Goal: Information Seeking & Learning: Learn about a topic

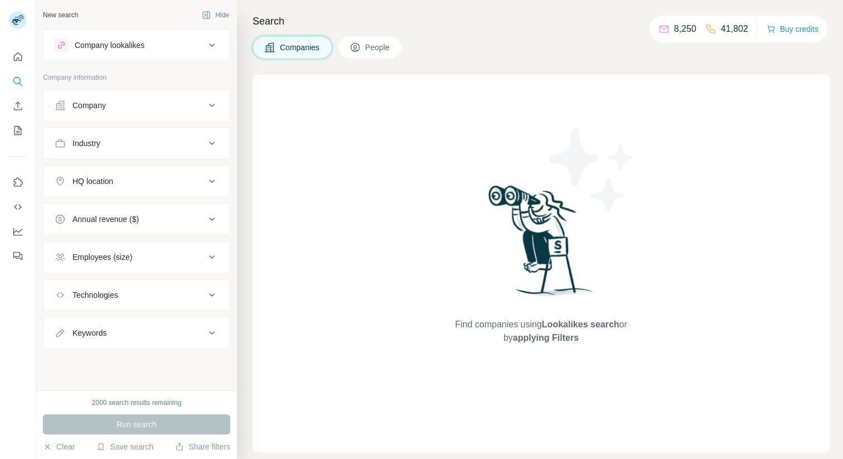
click at [179, 104] on div "Company" at bounding box center [130, 105] width 151 height 11
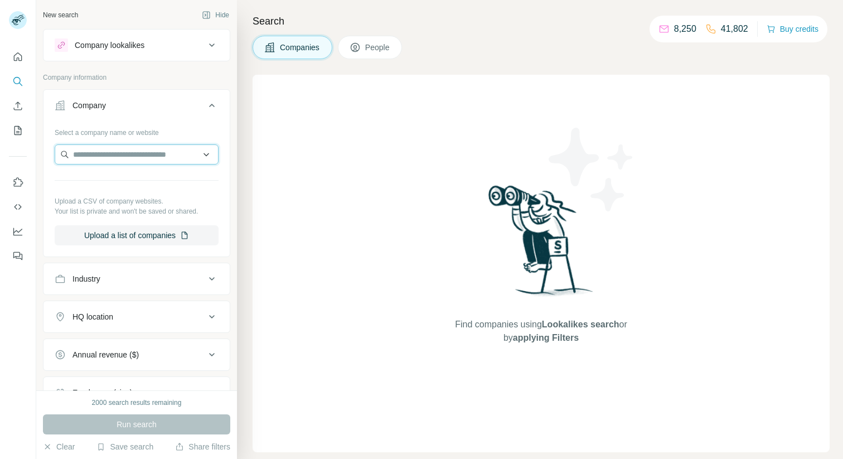
click at [139, 152] on input "text" at bounding box center [137, 154] width 164 height 20
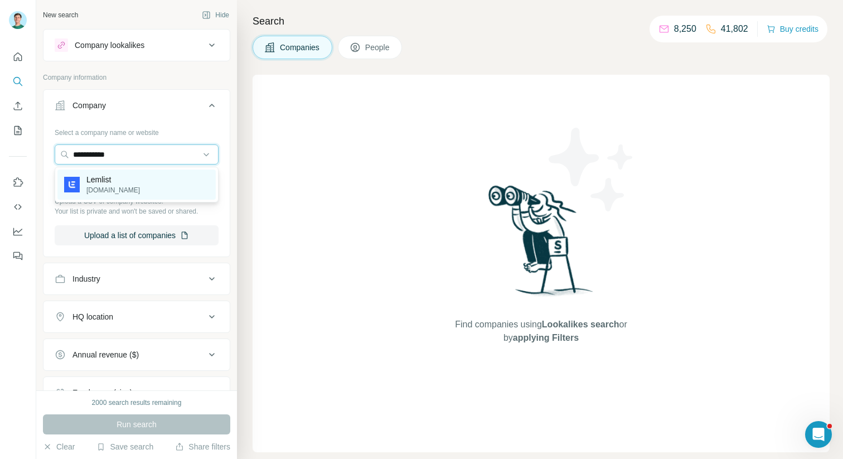
type input "**********"
click at [151, 178] on div "Lemlist [DOMAIN_NAME]" at bounding box center [136, 185] width 158 height 30
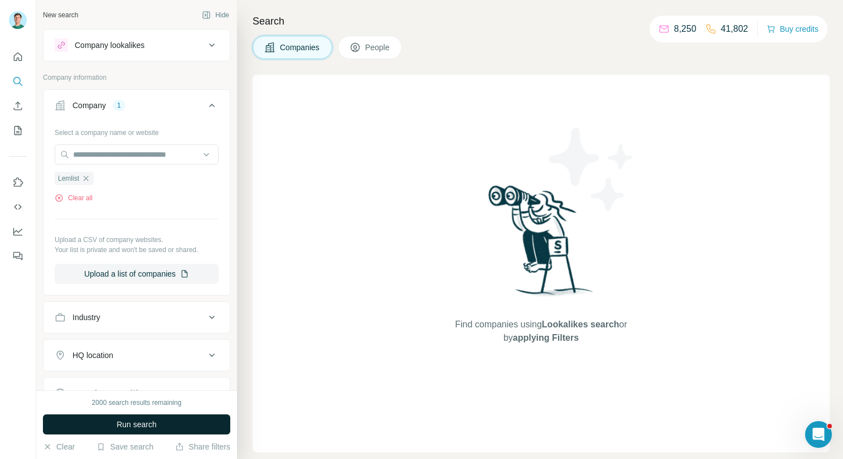
click at [150, 420] on span "Run search" at bounding box center [137, 424] width 40 height 11
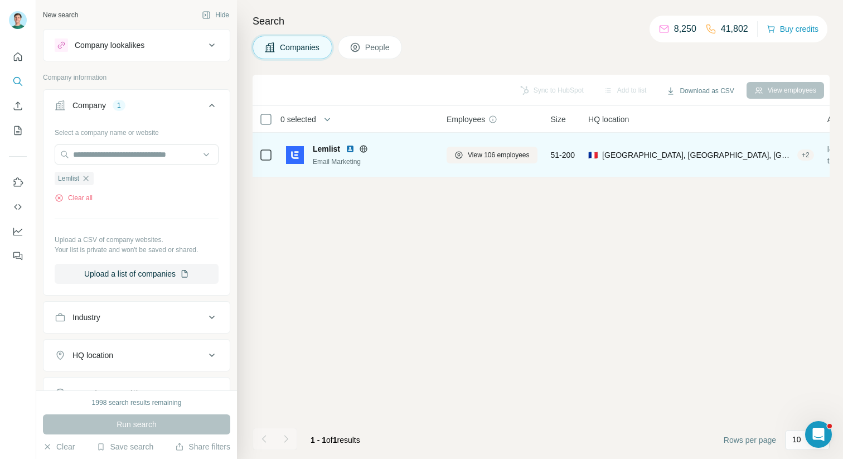
click at [333, 167] on div "Lemlist Email Marketing" at bounding box center [359, 154] width 147 height 31
click at [482, 148] on button "View 106 employees" at bounding box center [492, 155] width 91 height 17
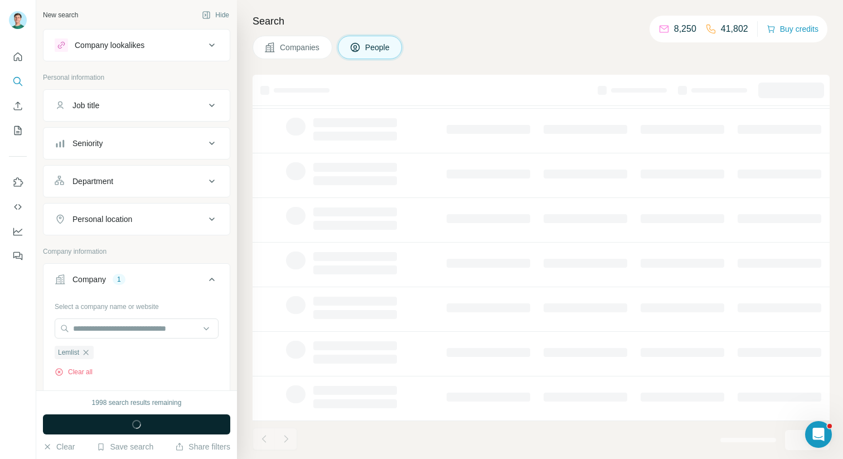
click at [152, 425] on span "button" at bounding box center [137, 424] width 40 height 11
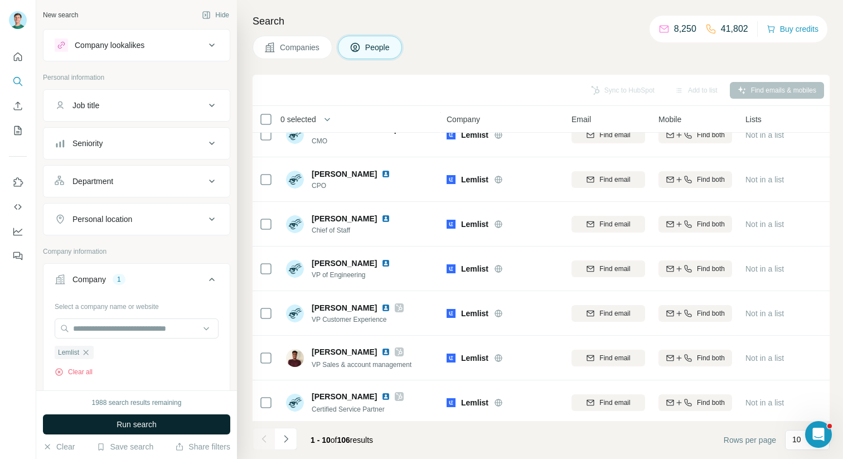
scroll to position [158, 0]
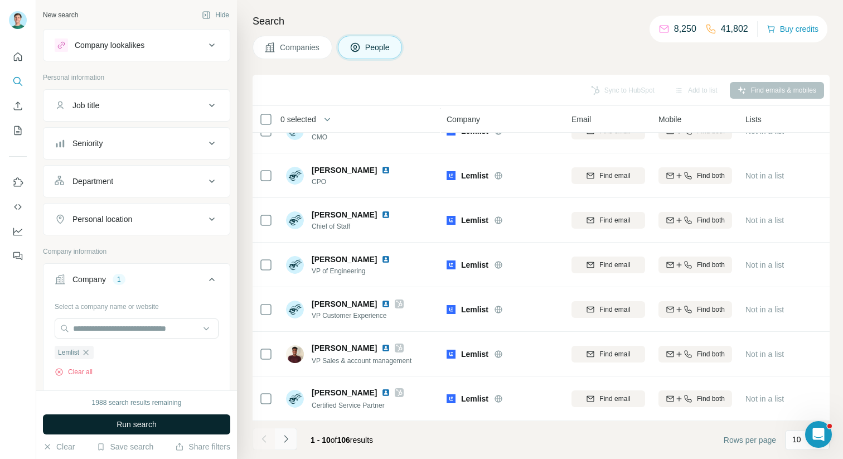
click at [292, 441] on button "Navigate to next page" at bounding box center [286, 439] width 22 height 22
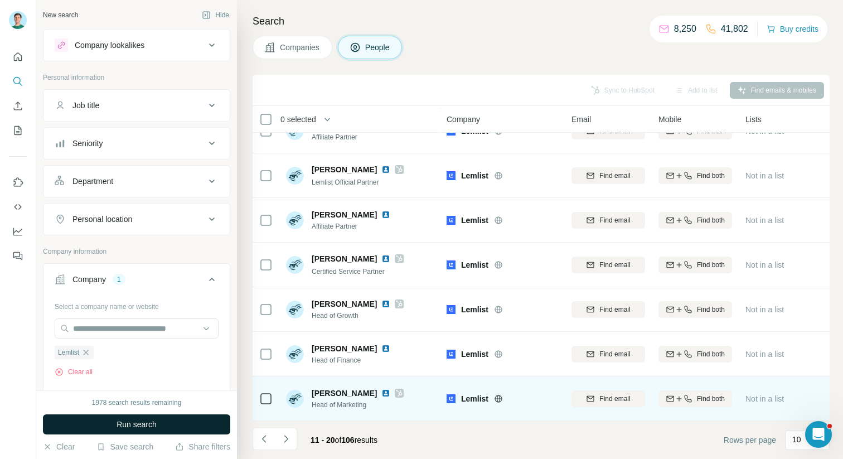
click at [381, 394] on img at bounding box center [385, 393] width 9 height 9
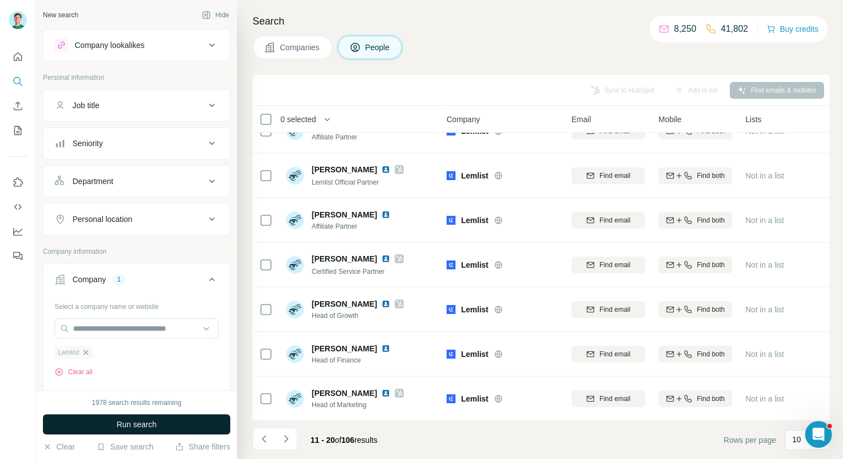
click at [88, 352] on icon "button" at bounding box center [85, 352] width 9 height 9
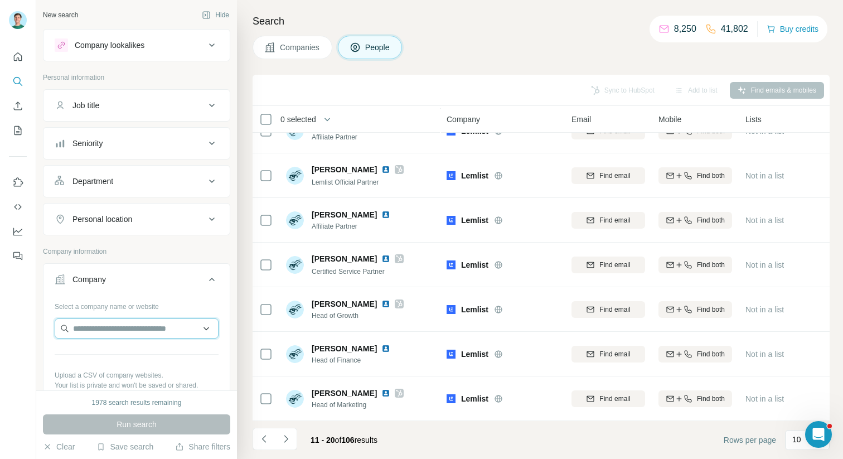
click at [86, 336] on input "text" at bounding box center [137, 328] width 164 height 20
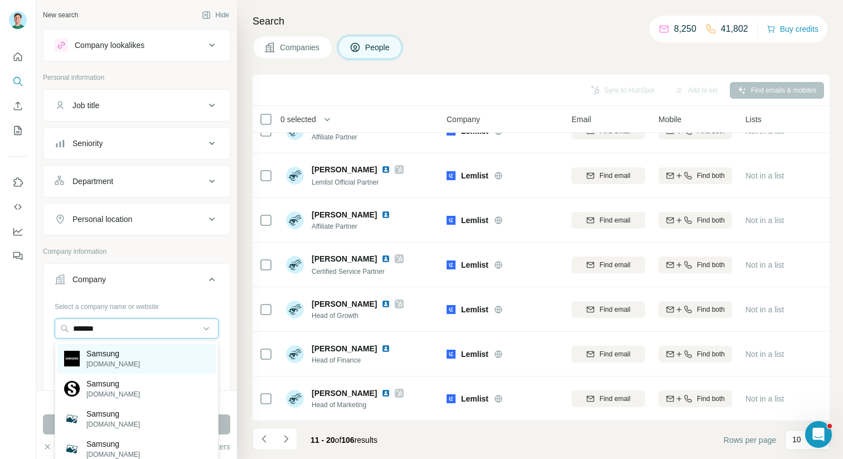
type input "*******"
click at [128, 357] on p "Samsung" at bounding box center [113, 353] width 54 height 11
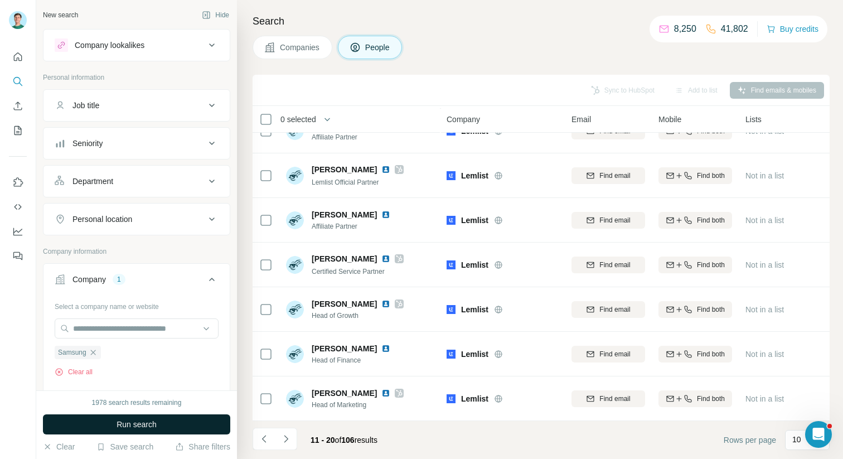
click at [136, 421] on span "Run search" at bounding box center [137, 424] width 40 height 11
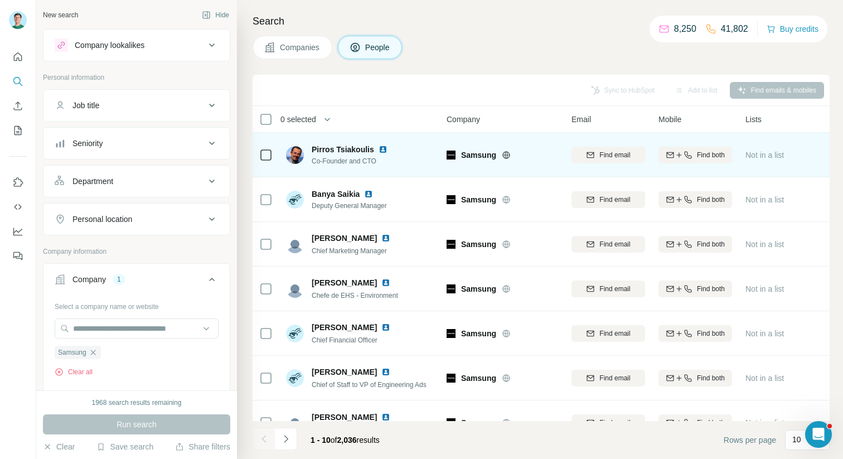
click at [383, 150] on img at bounding box center [383, 149] width 9 height 9
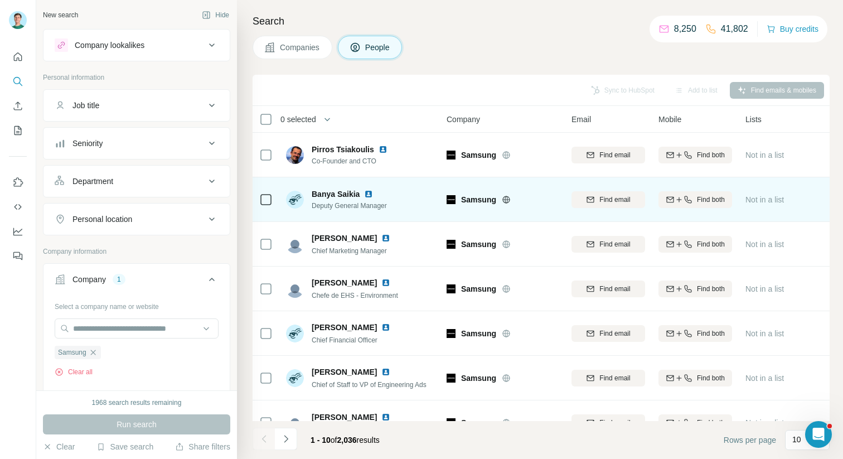
click at [370, 194] on img at bounding box center [368, 194] width 9 height 9
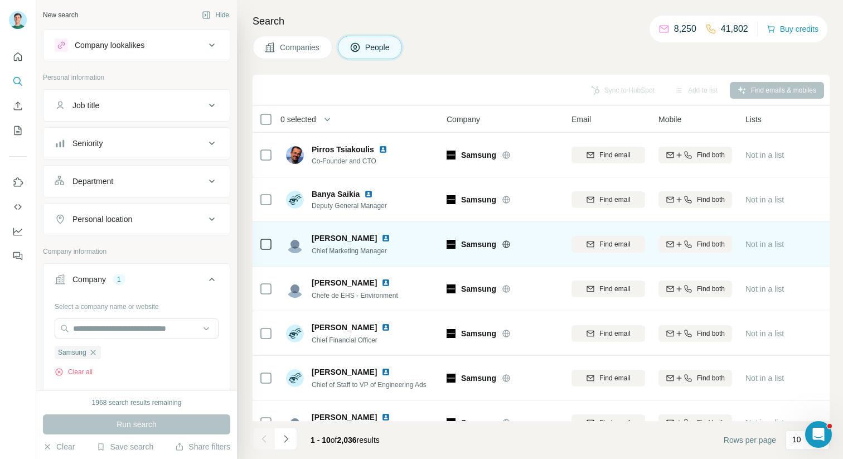
click at [381, 239] on img at bounding box center [385, 238] width 9 height 9
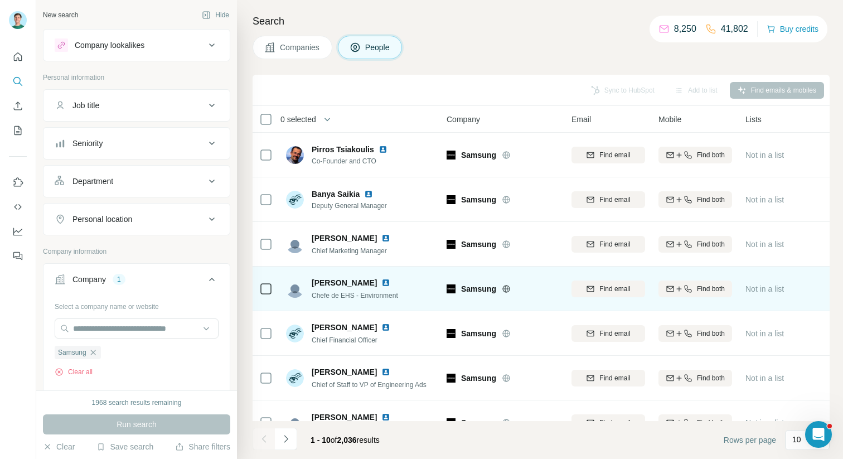
click at [381, 283] on img at bounding box center [385, 282] width 9 height 9
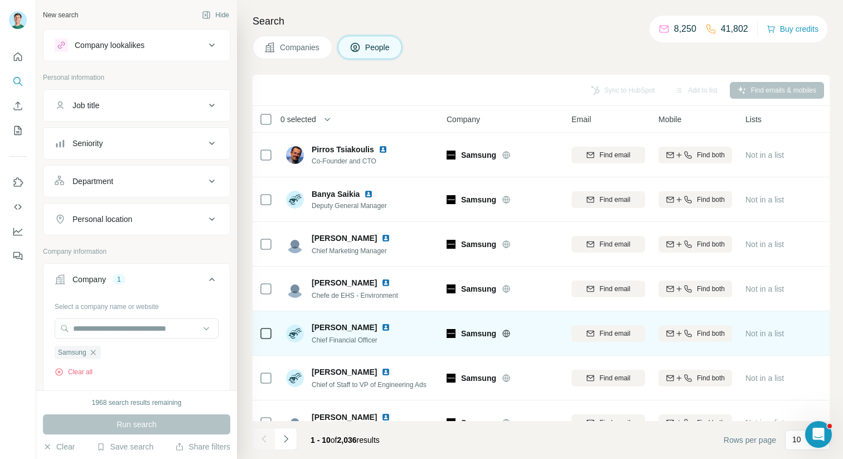
click at [381, 328] on img at bounding box center [385, 327] width 9 height 9
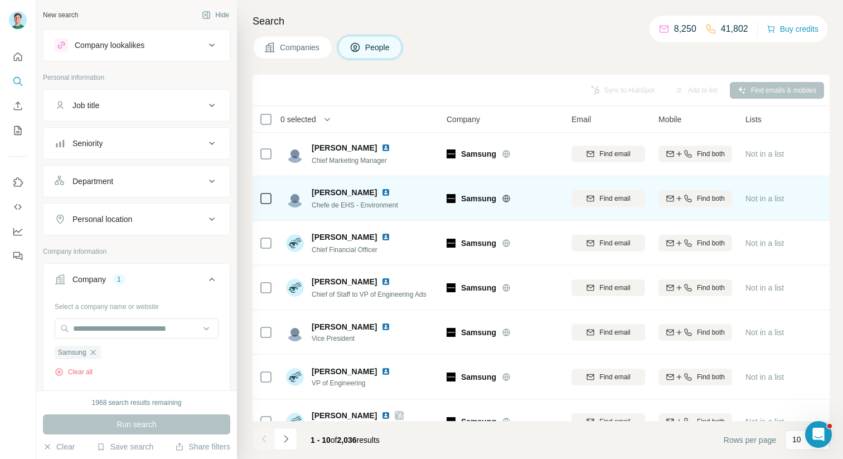
scroll to position [93, 0]
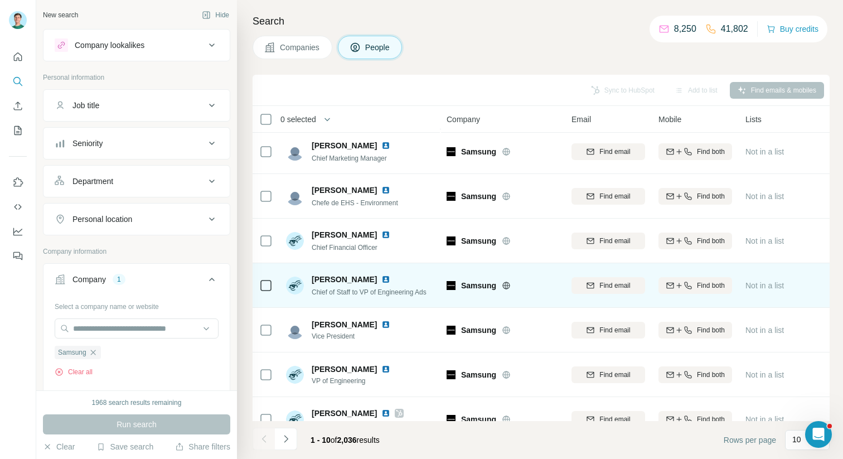
click at [381, 279] on img at bounding box center [385, 279] width 9 height 9
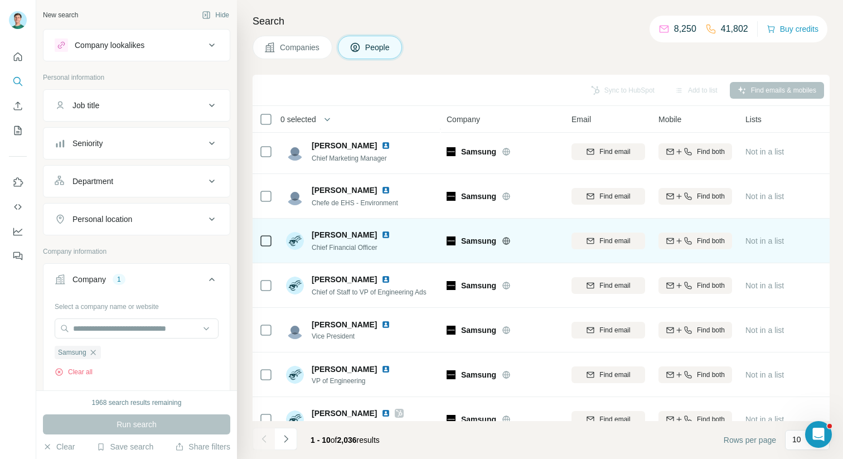
scroll to position [158, 0]
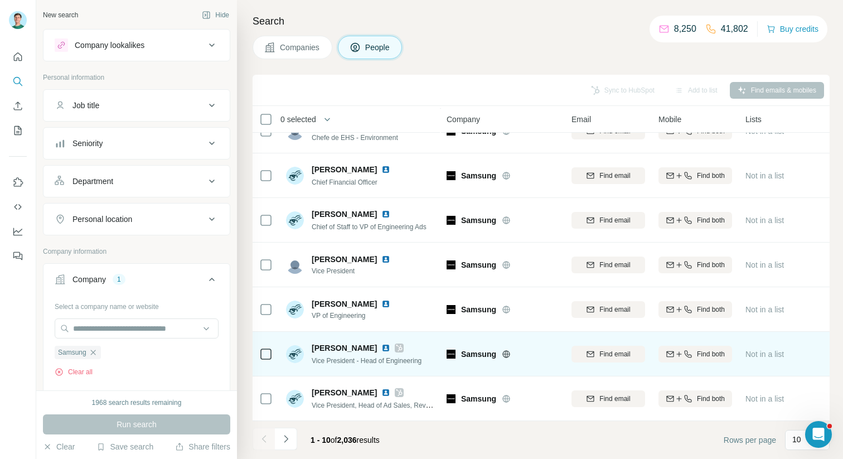
click at [381, 349] on img at bounding box center [385, 348] width 9 height 9
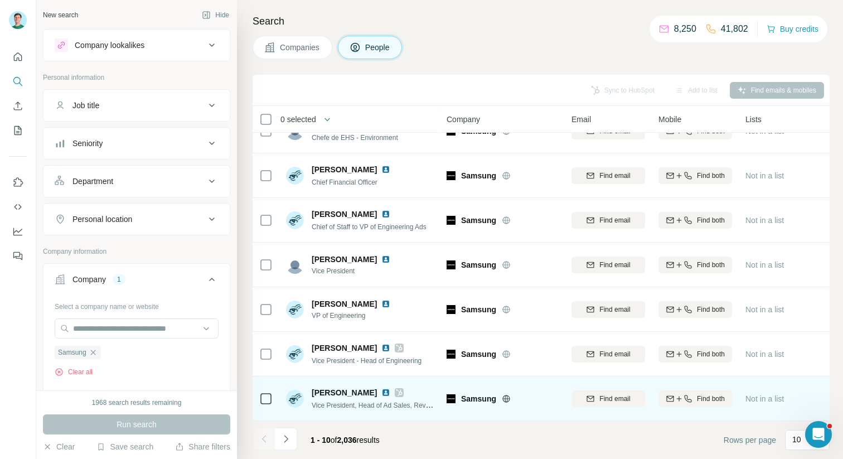
click at [381, 393] on img at bounding box center [385, 392] width 9 height 9
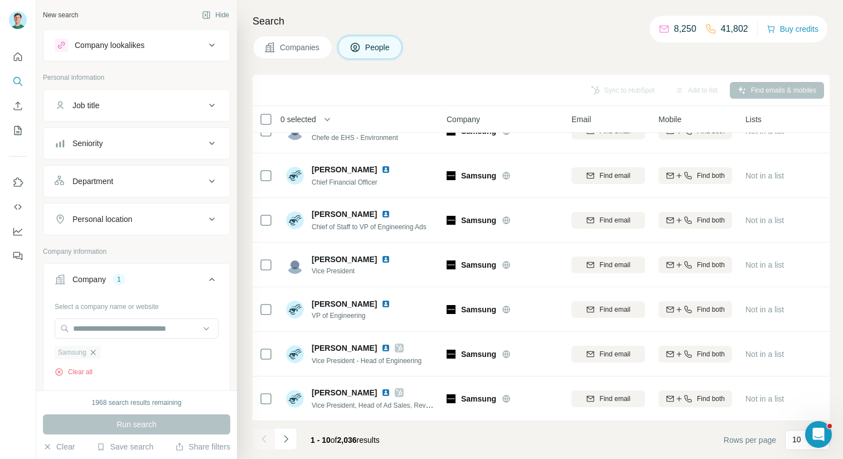
click at [98, 351] on icon "button" at bounding box center [93, 352] width 9 height 9
click at [94, 333] on input "text" at bounding box center [137, 328] width 164 height 20
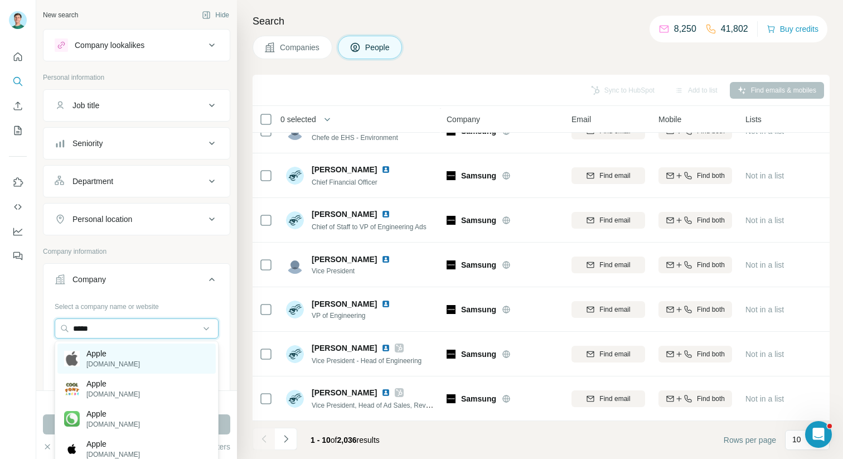
type input "*****"
click at [107, 354] on p "Apple" at bounding box center [113, 353] width 54 height 11
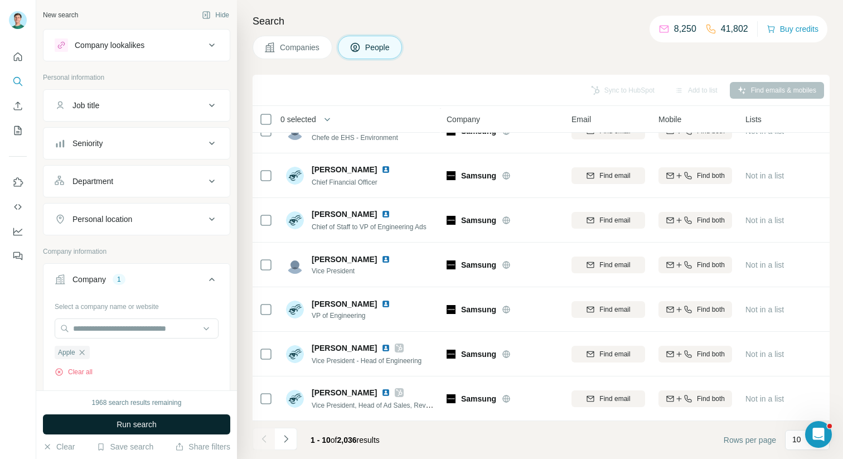
click at [140, 424] on span "Run search" at bounding box center [137, 424] width 40 height 11
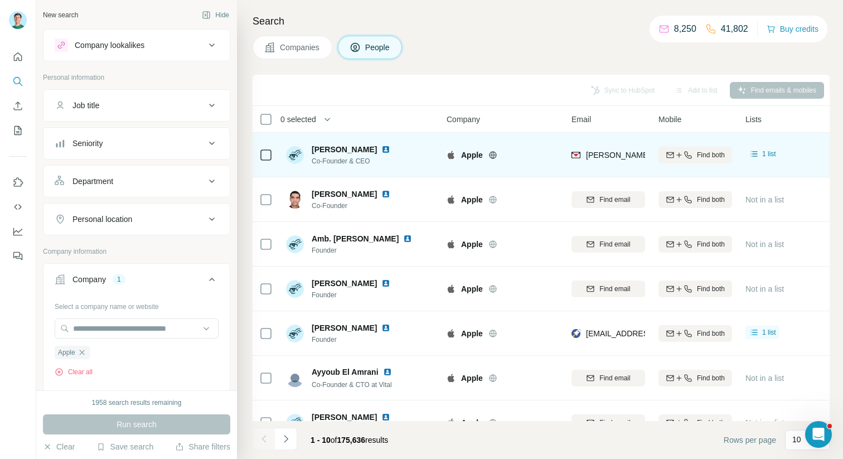
click at [390, 151] on img at bounding box center [385, 149] width 9 height 9
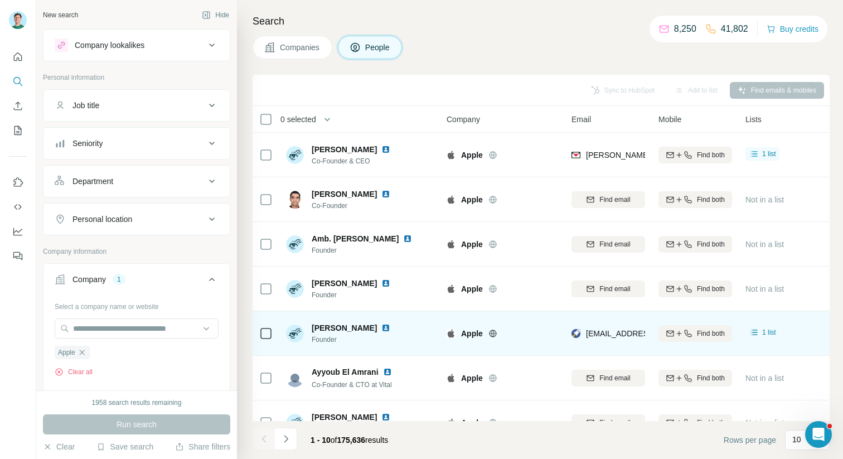
click at [387, 326] on img at bounding box center [385, 327] width 9 height 9
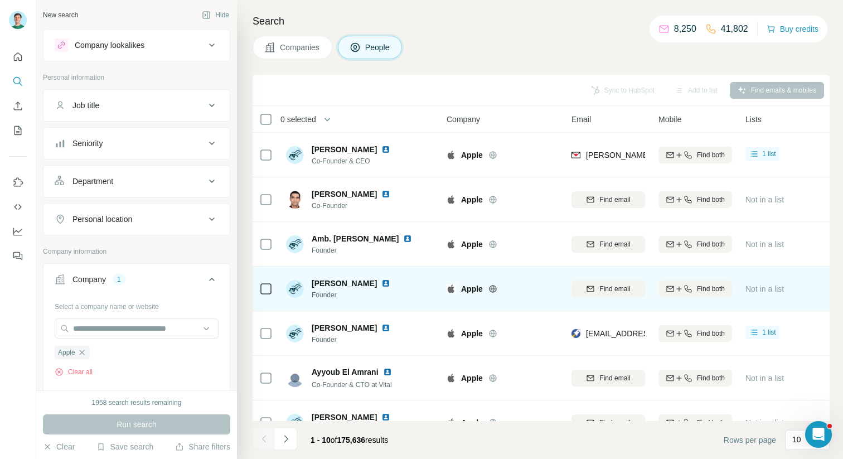
click at [381, 281] on img at bounding box center [385, 283] width 9 height 9
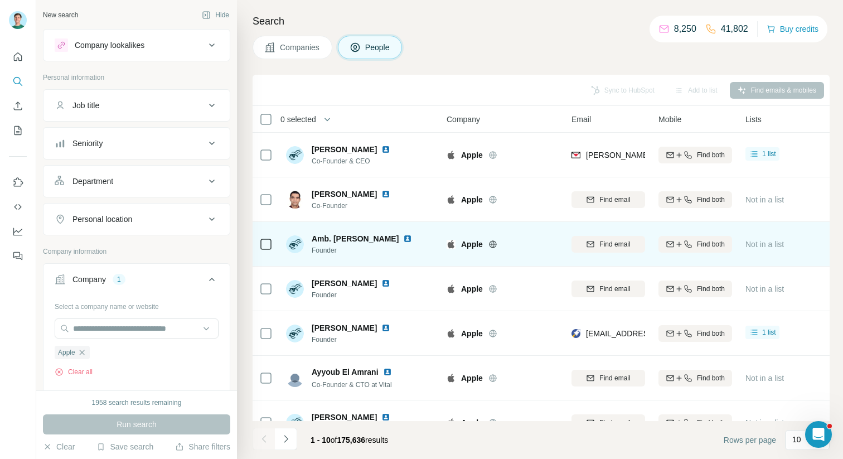
click at [412, 238] on img at bounding box center [407, 238] width 9 height 9
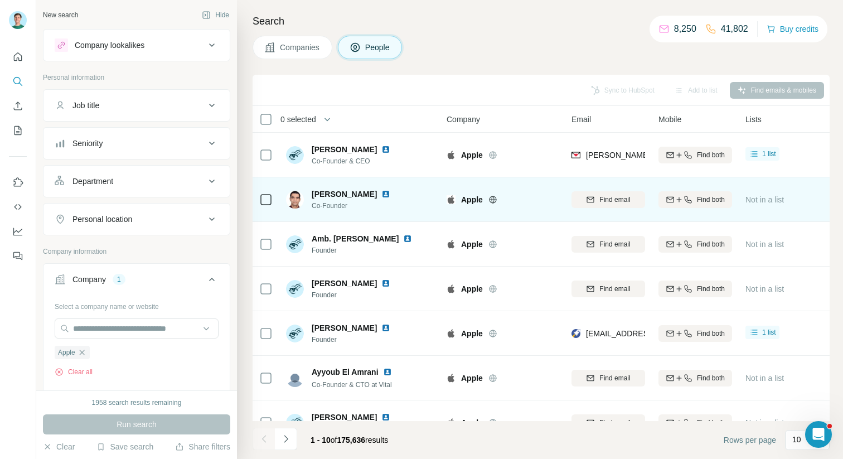
click at [381, 194] on img at bounding box center [385, 194] width 9 height 9
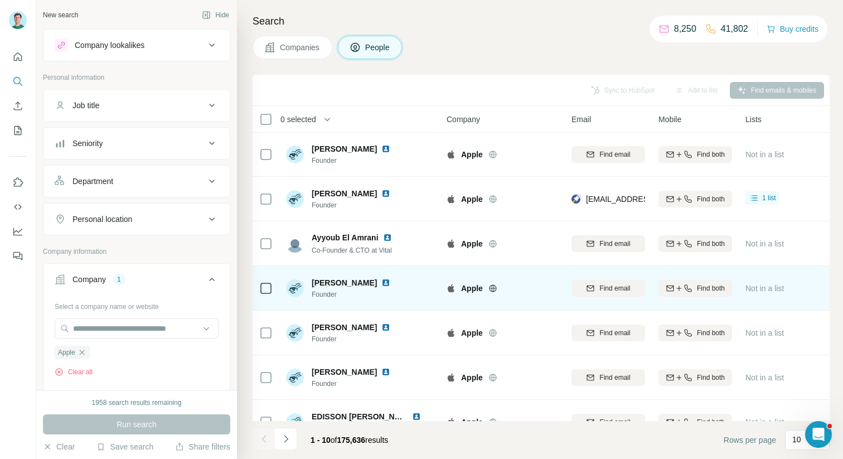
scroll to position [158, 0]
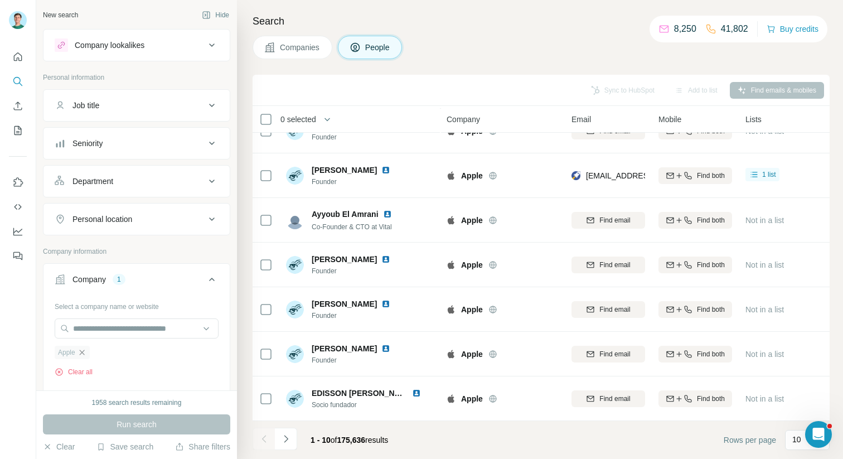
click at [86, 354] on icon "button" at bounding box center [82, 352] width 9 height 9
click at [87, 328] on input "text" at bounding box center [137, 328] width 164 height 20
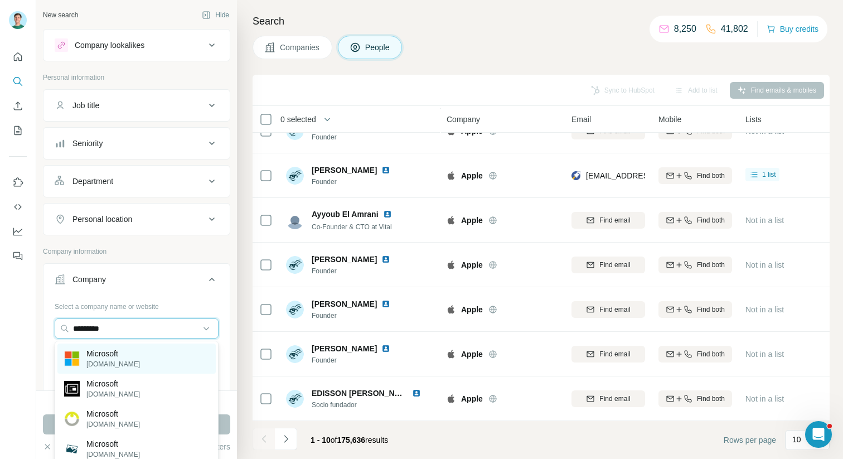
type input "*********"
click at [84, 351] on div "Microsoft [DOMAIN_NAME]" at bounding box center [102, 358] width 76 height 21
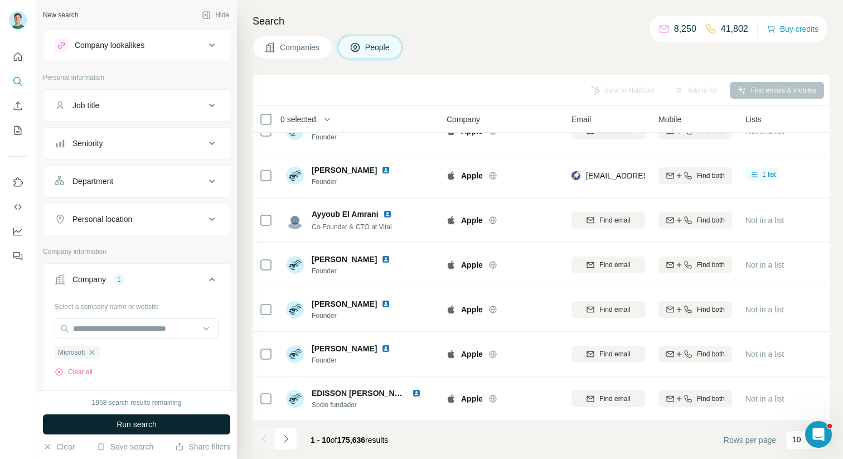
click at [146, 425] on span "Run search" at bounding box center [137, 424] width 40 height 11
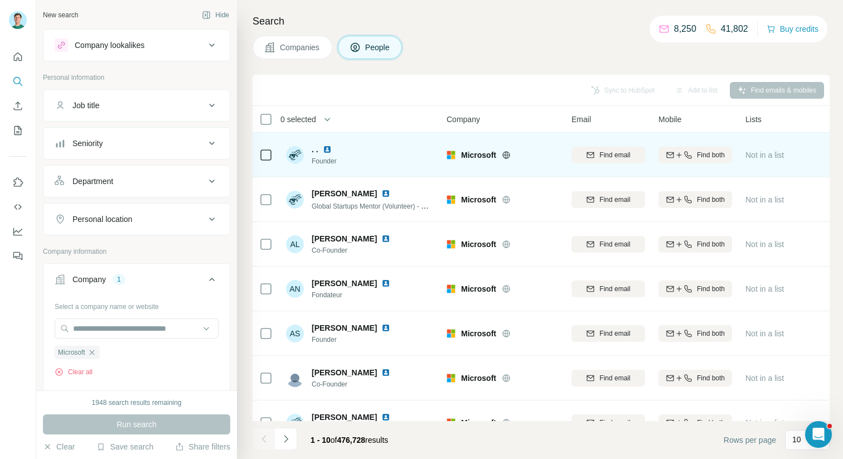
click at [327, 151] on img at bounding box center [327, 149] width 9 height 9
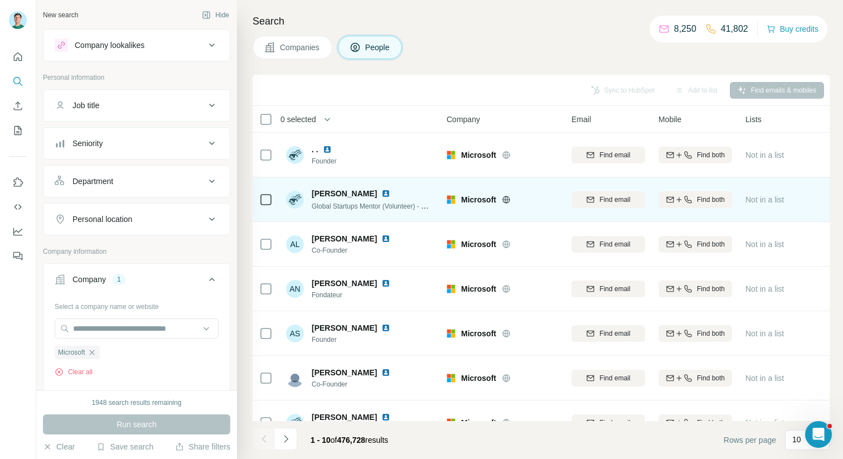
click at [389, 192] on img at bounding box center [385, 193] width 9 height 9
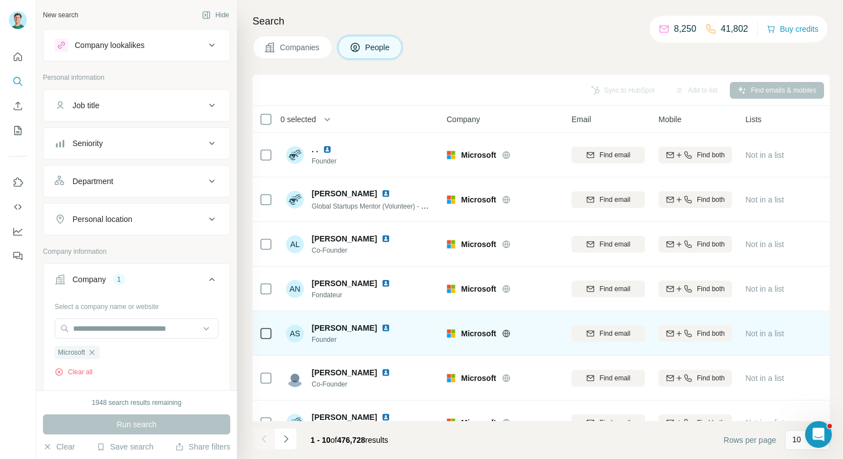
click at [381, 327] on img at bounding box center [385, 327] width 9 height 9
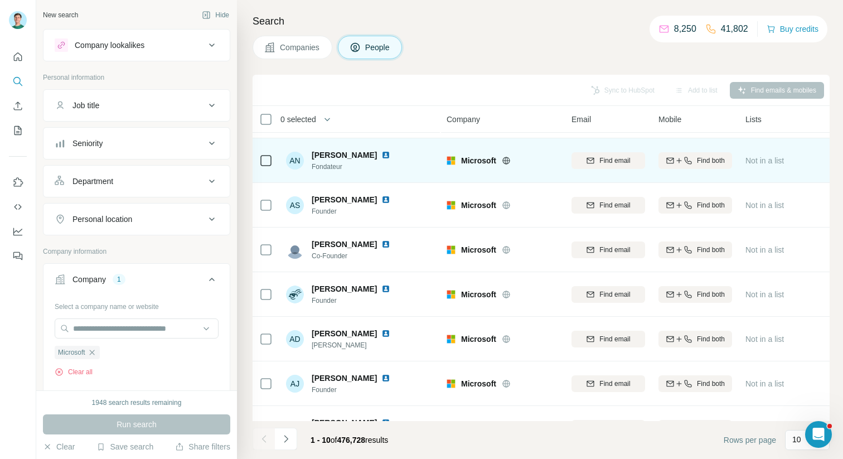
scroll to position [158, 0]
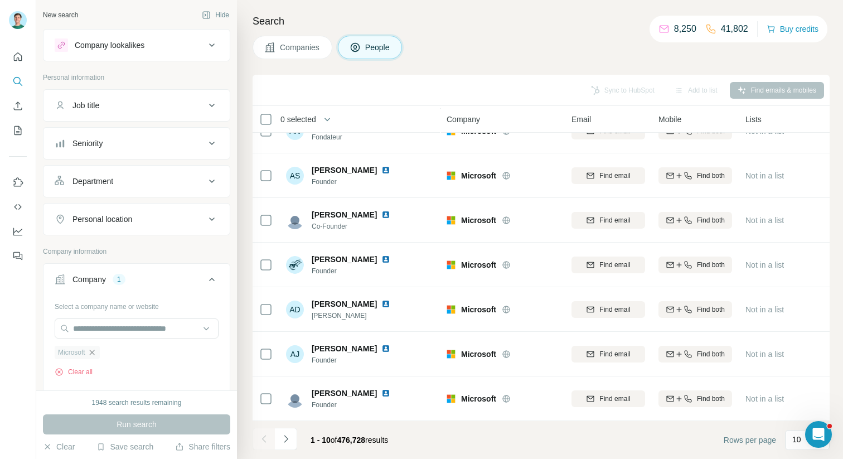
click at [96, 350] on icon "button" at bounding box center [92, 352] width 9 height 9
click at [97, 332] on input "text" at bounding box center [137, 328] width 164 height 20
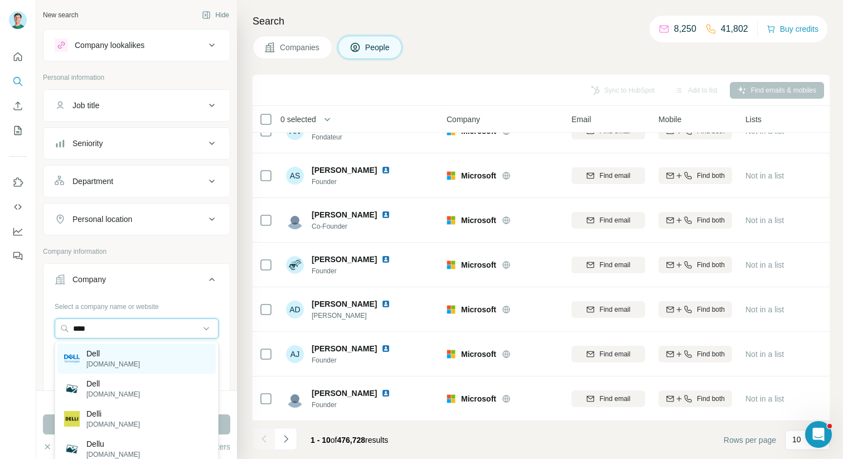
type input "****"
click at [95, 350] on p "Dell" at bounding box center [113, 353] width 54 height 11
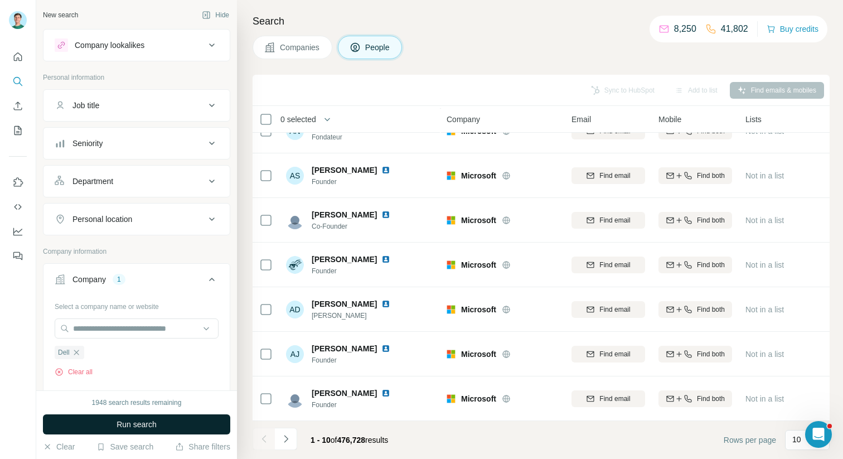
click at [131, 414] on button "Run search" at bounding box center [136, 424] width 187 height 20
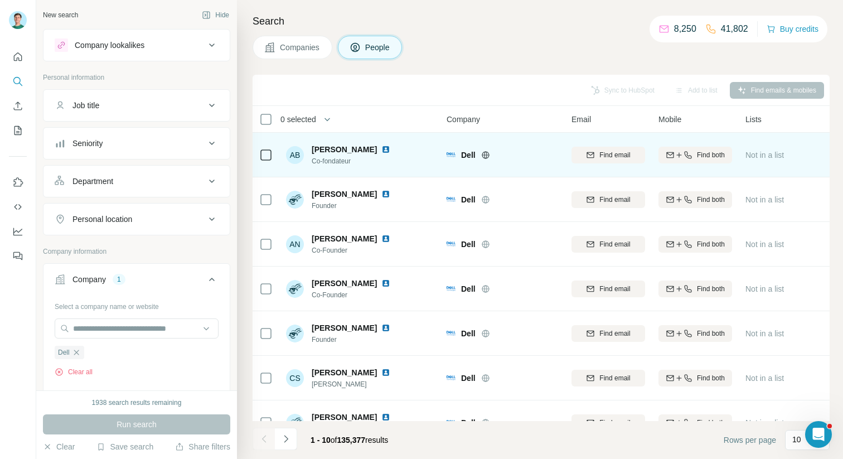
click at [388, 149] on img at bounding box center [385, 149] width 9 height 9
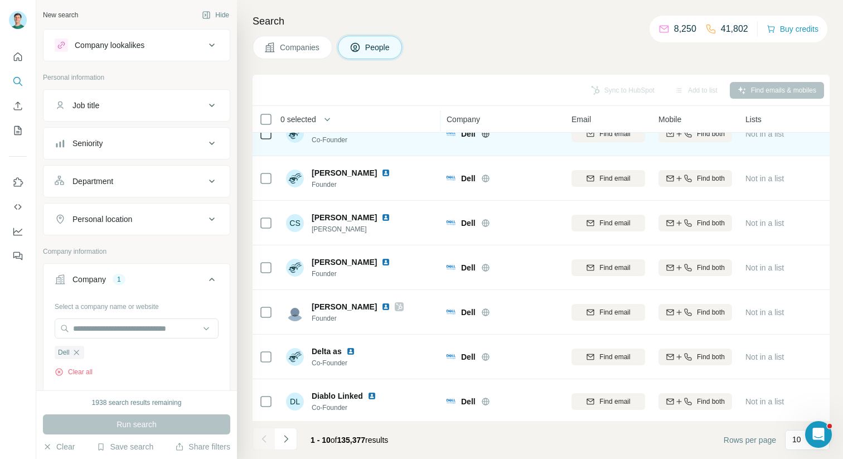
scroll to position [158, 0]
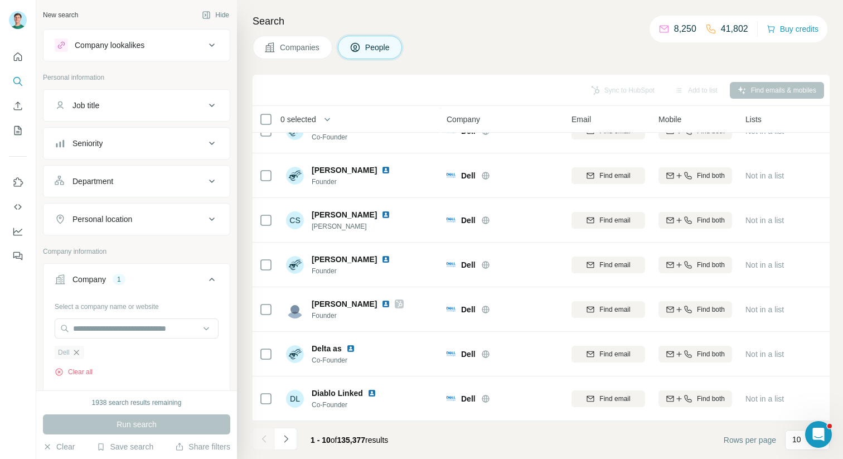
click at [80, 354] on icon "button" at bounding box center [76, 352] width 9 height 9
click at [137, 325] on input "text" at bounding box center [137, 328] width 164 height 20
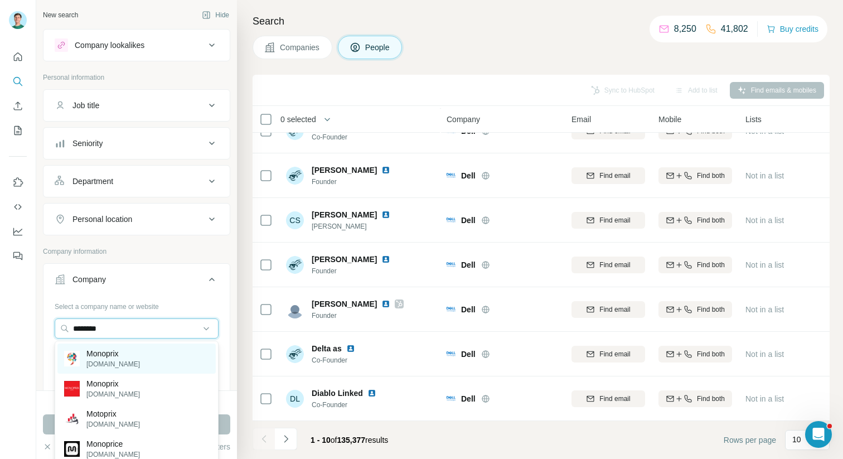
type input "********"
click at [124, 361] on div "Monoprix [DOMAIN_NAME]" at bounding box center [136, 359] width 158 height 30
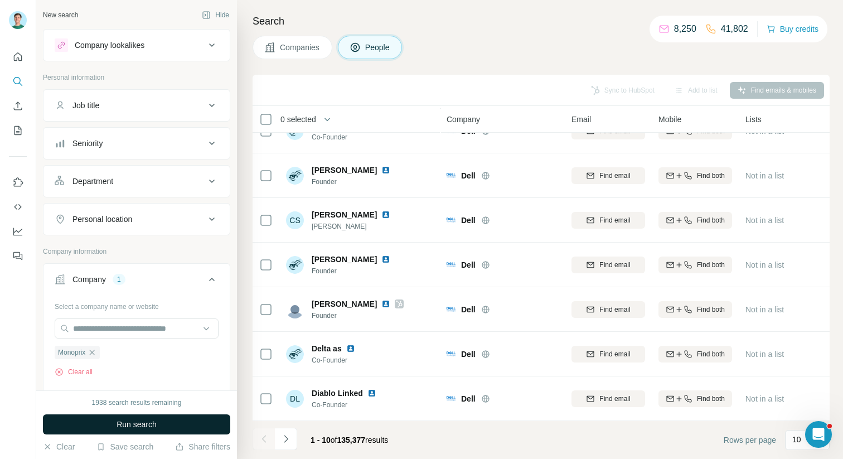
click at [123, 421] on span "Run search" at bounding box center [137, 424] width 40 height 11
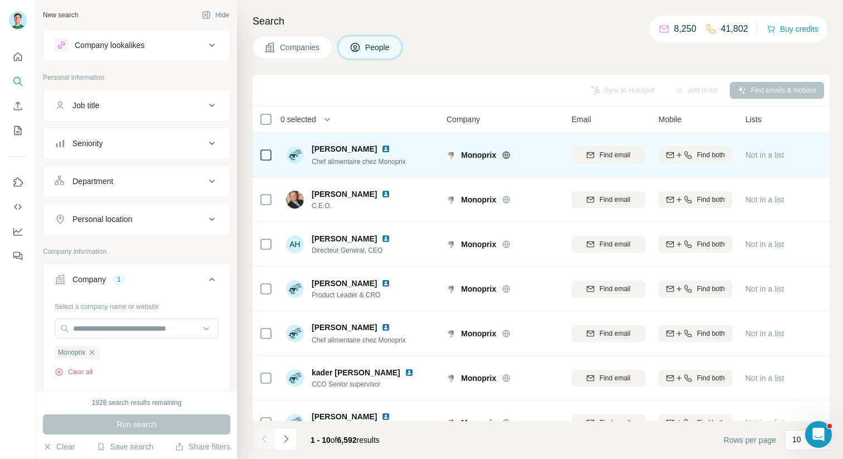
click at [390, 149] on img at bounding box center [385, 148] width 9 height 9
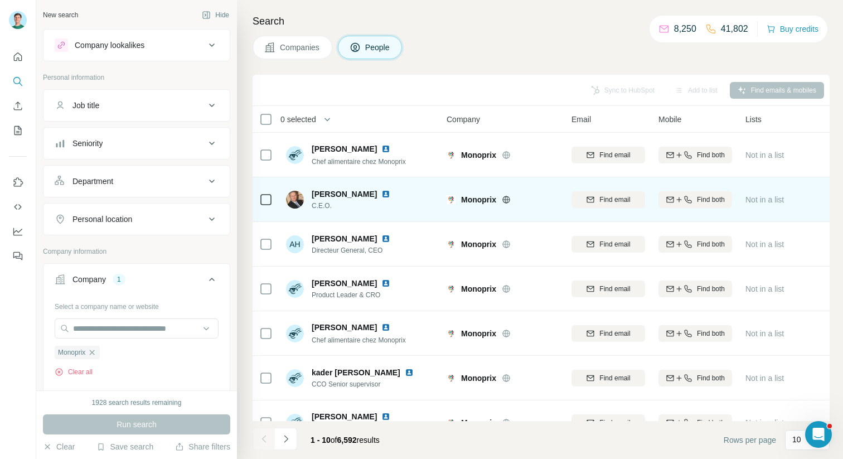
click at [381, 195] on img at bounding box center [385, 194] width 9 height 9
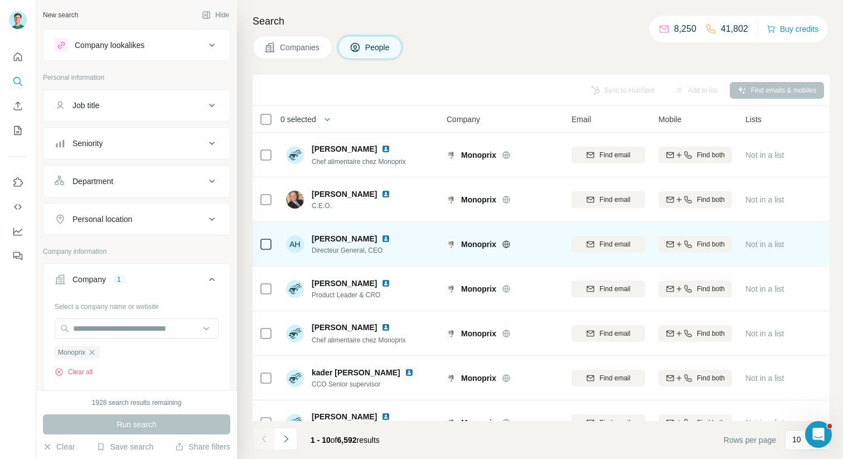
click at [384, 239] on img at bounding box center [385, 238] width 9 height 9
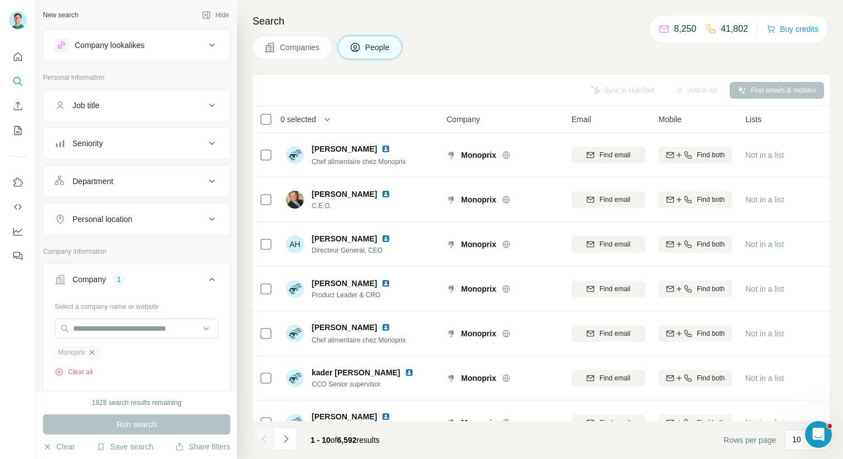
click at [95, 354] on icon "button" at bounding box center [92, 352] width 5 height 5
click at [89, 328] on input "text" at bounding box center [137, 328] width 164 height 20
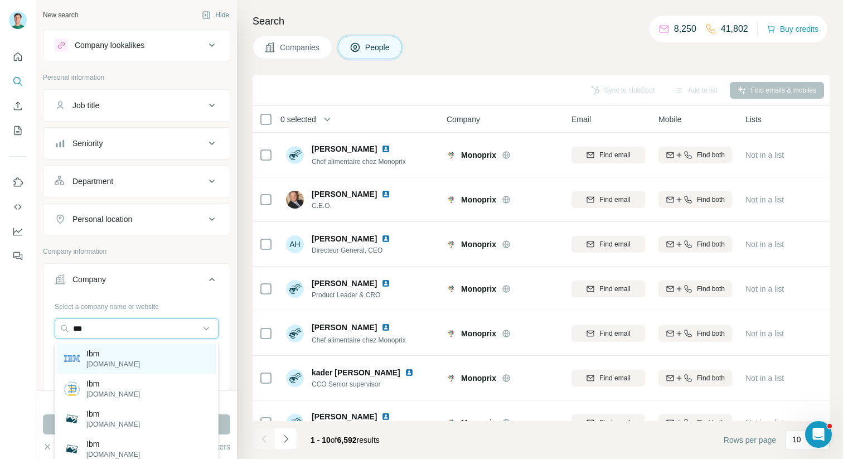
type input "***"
click at [95, 352] on p "Ibm" at bounding box center [113, 353] width 54 height 11
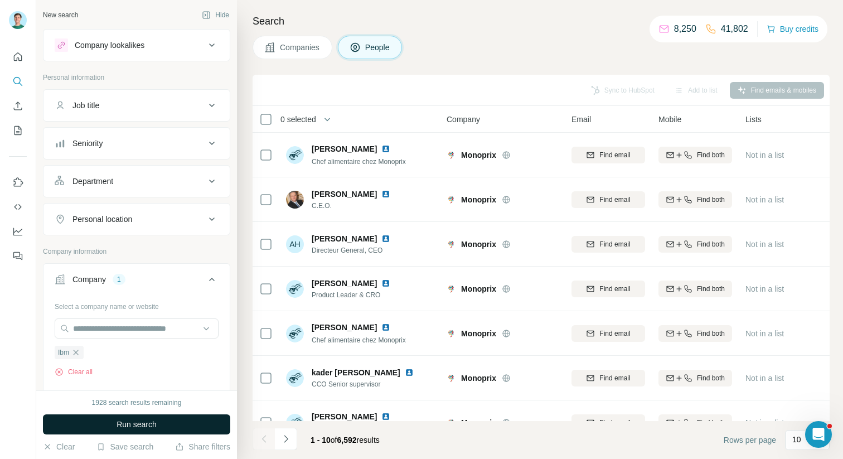
click at [114, 417] on button "Run search" at bounding box center [136, 424] width 187 height 20
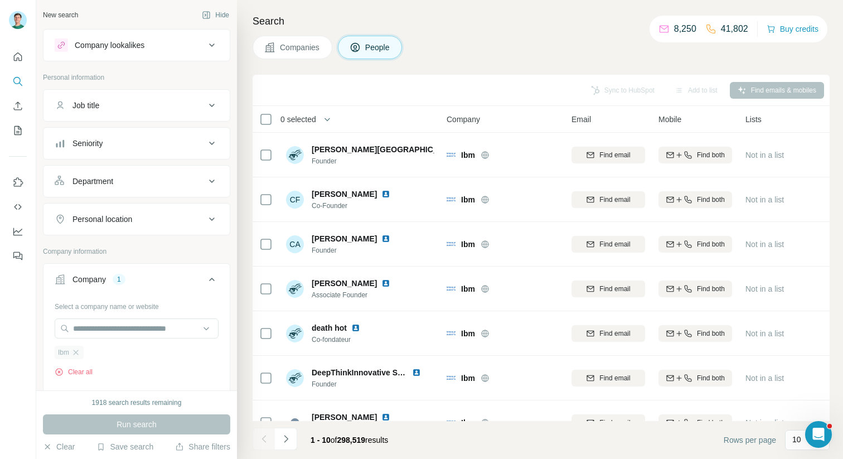
click at [82, 352] on div "Ibm" at bounding box center [69, 352] width 29 height 13
click at [85, 333] on input "text" at bounding box center [137, 328] width 164 height 20
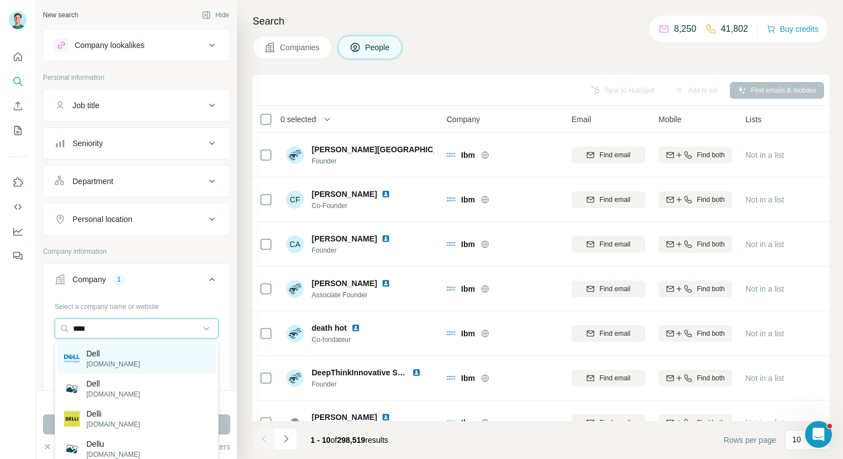
type input "****"
click at [98, 351] on p "Dell" at bounding box center [113, 353] width 54 height 11
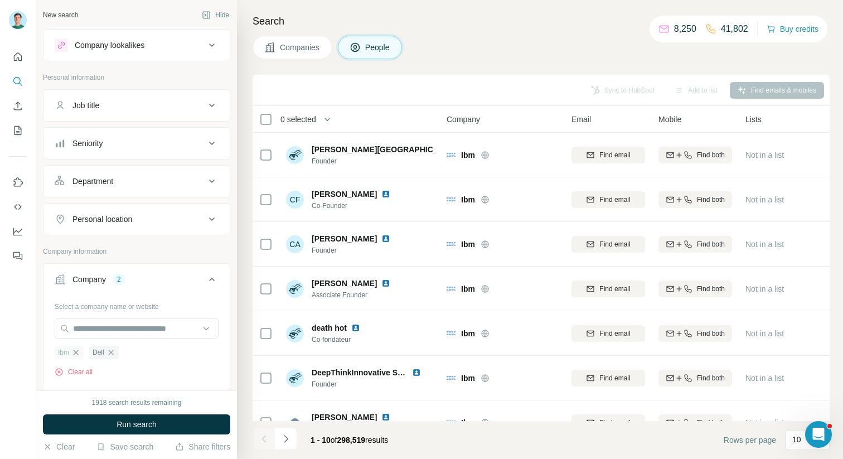
click at [77, 351] on icon "button" at bounding box center [75, 352] width 9 height 9
click at [132, 423] on span "Run search" at bounding box center [137, 424] width 40 height 11
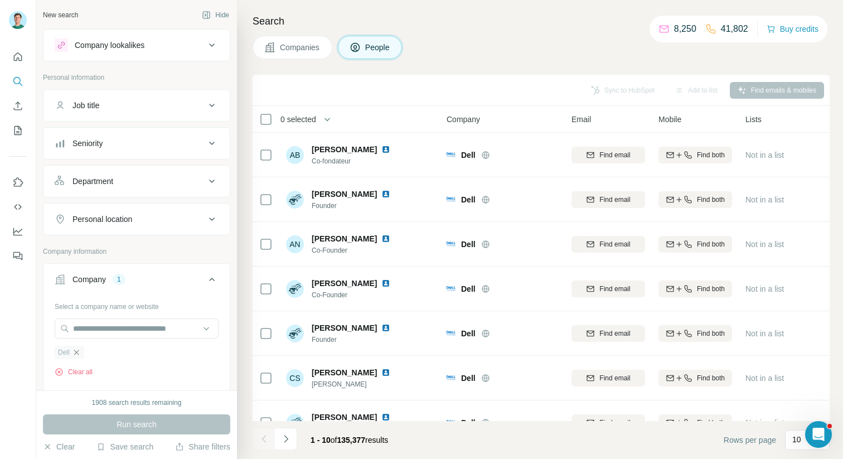
click at [79, 351] on icon "button" at bounding box center [76, 352] width 5 height 5
click at [79, 337] on input "text" at bounding box center [137, 328] width 164 height 20
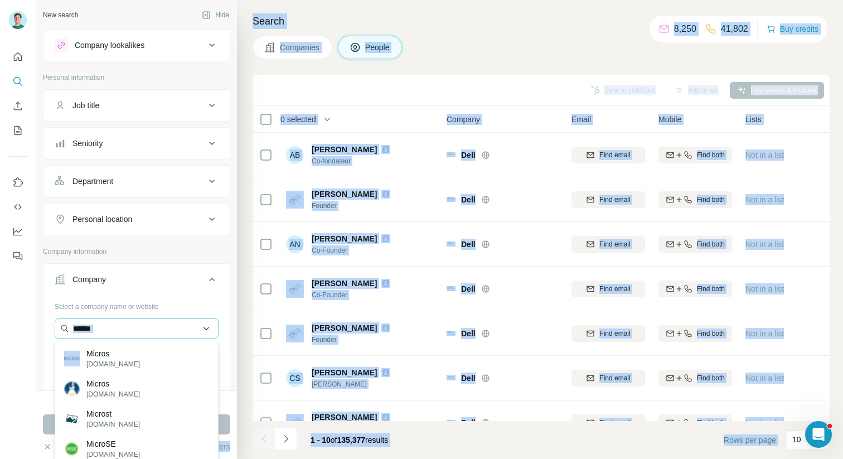
drag, startPoint x: 80, startPoint y: 364, endPoint x: 124, endPoint y: 335, distance: 52.7
click at [124, 335] on body "New search Hide Company lookalikes Personal information Job title Seniority Dep…" at bounding box center [421, 229] width 843 height 459
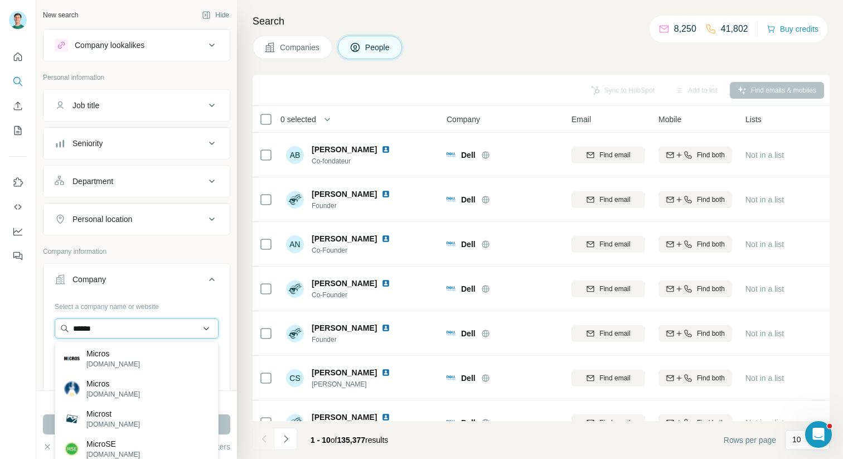
click at [124, 335] on input "******" at bounding box center [137, 328] width 164 height 20
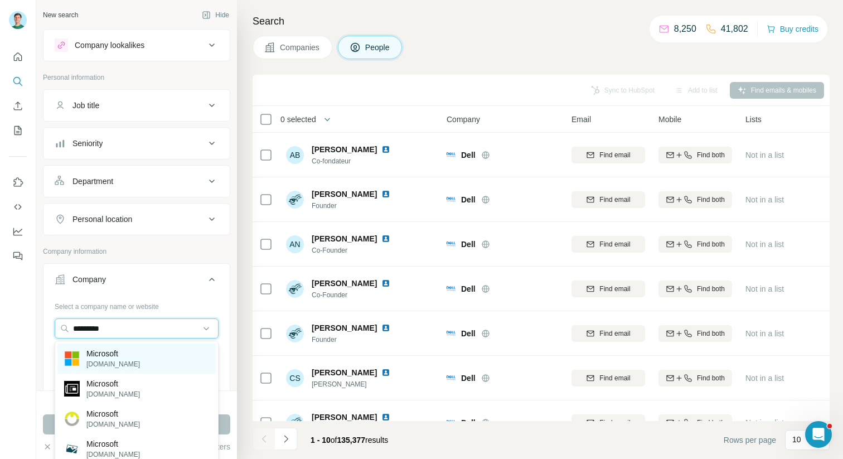
type input "*********"
click at [133, 361] on div "Microsoft [DOMAIN_NAME]" at bounding box center [136, 359] width 158 height 30
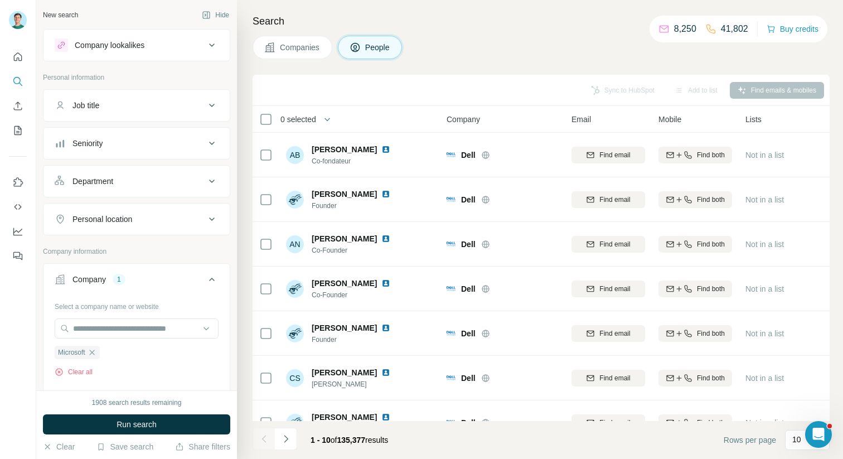
click at [154, 413] on div "1908 search results remaining Run search Clear Save search Share filters" at bounding box center [136, 424] width 201 height 69
click at [154, 423] on span "Run search" at bounding box center [137, 424] width 40 height 11
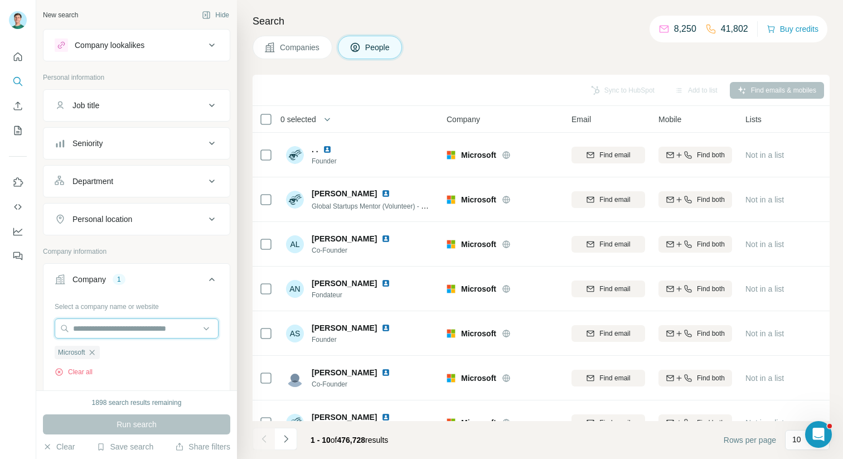
click at [130, 338] on div at bounding box center [137, 329] width 164 height 22
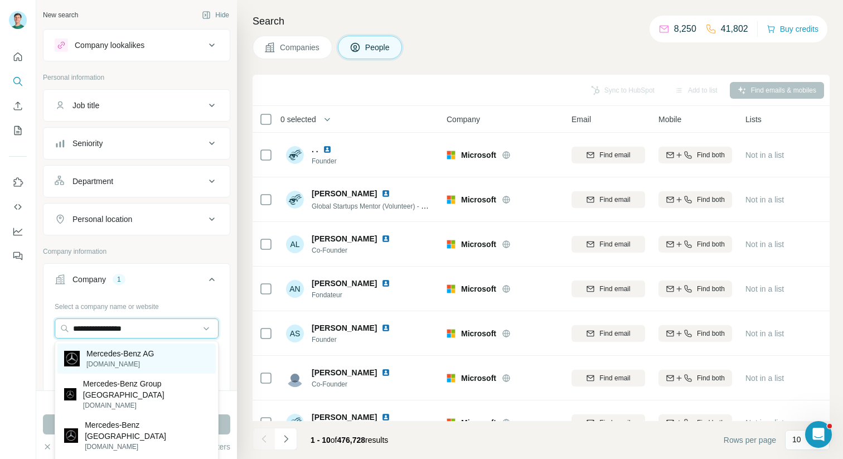
type input "**********"
click at [166, 364] on div "Mercedes-Benz AG [DOMAIN_NAME]" at bounding box center [136, 359] width 158 height 30
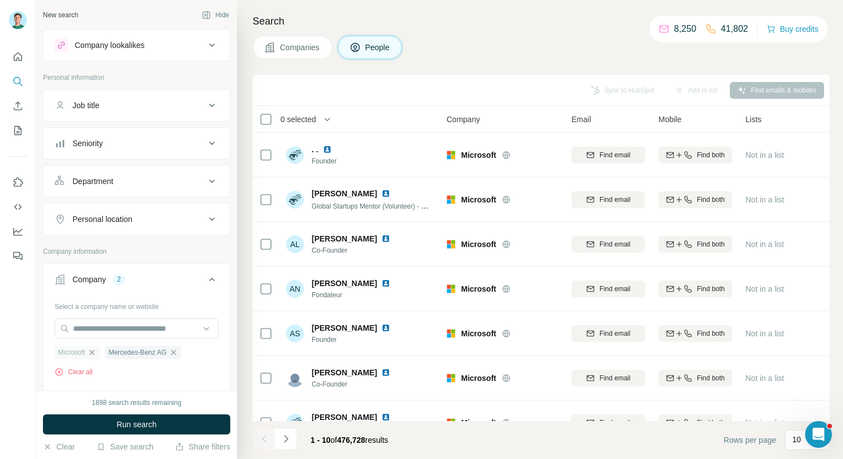
click at [94, 352] on icon "button" at bounding box center [91, 352] width 5 height 5
click at [127, 350] on icon "button" at bounding box center [122, 352] width 9 height 9
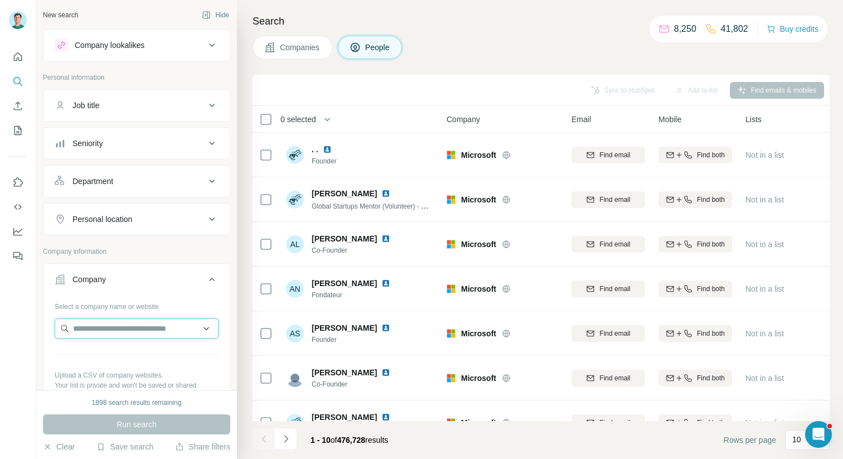
click at [124, 337] on input "text" at bounding box center [137, 328] width 164 height 20
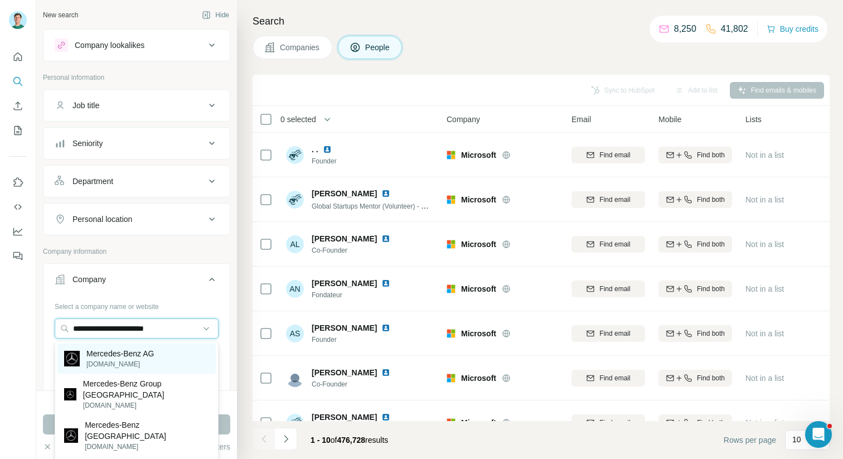
type input "**********"
click at [143, 355] on p "Mercedes-Benz AG" at bounding box center [119, 353] width 67 height 11
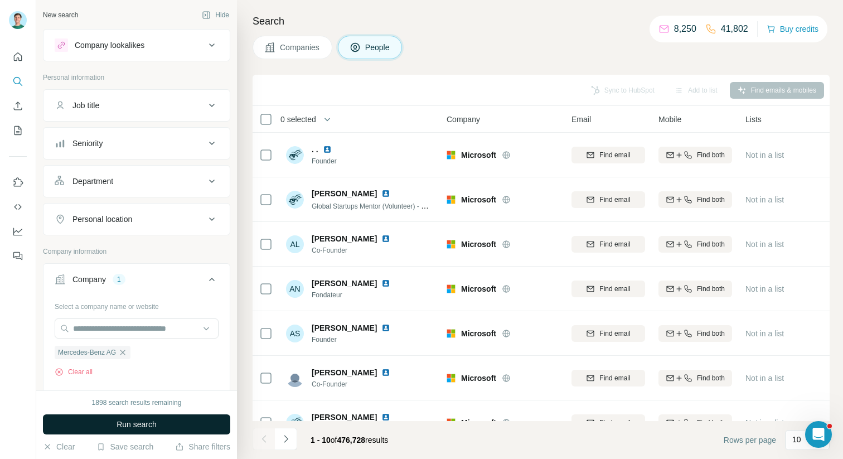
click at [143, 423] on span "Run search" at bounding box center [137, 424] width 40 height 11
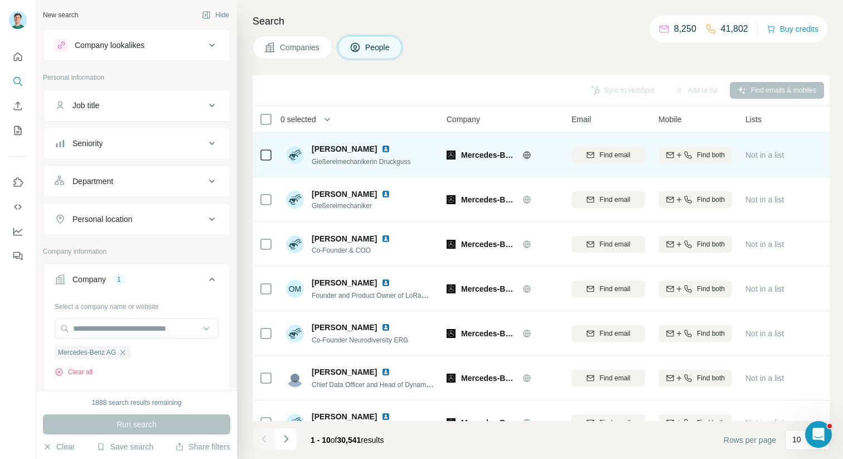
click at [390, 148] on img at bounding box center [385, 148] width 9 height 9
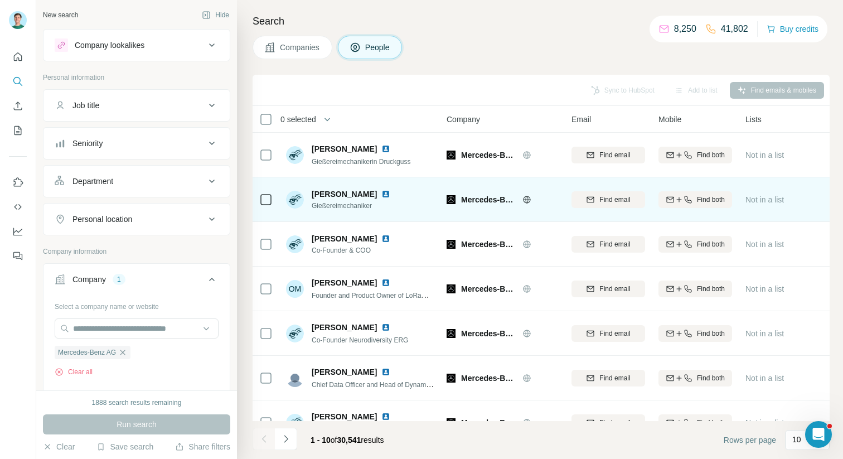
click at [381, 191] on img at bounding box center [385, 194] width 9 height 9
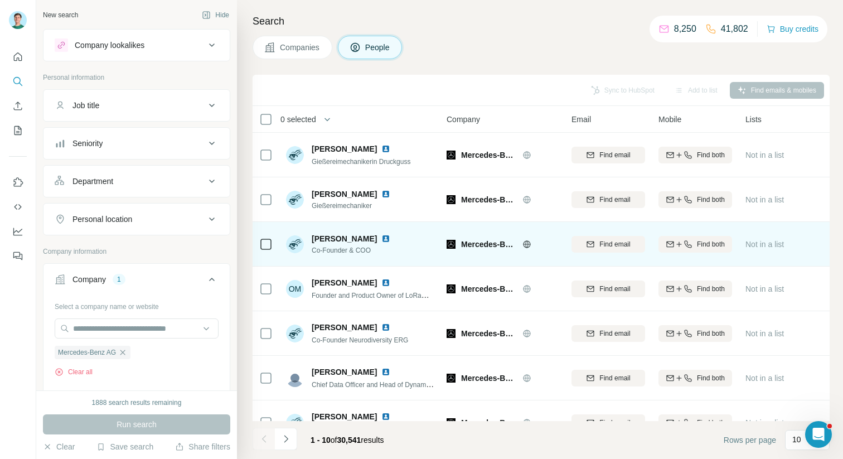
click at [381, 238] on img at bounding box center [385, 238] width 9 height 9
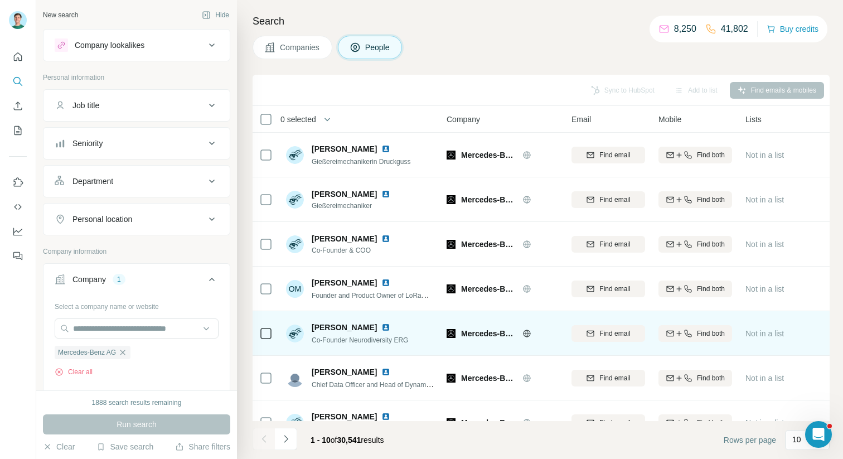
click at [381, 325] on img at bounding box center [385, 327] width 9 height 9
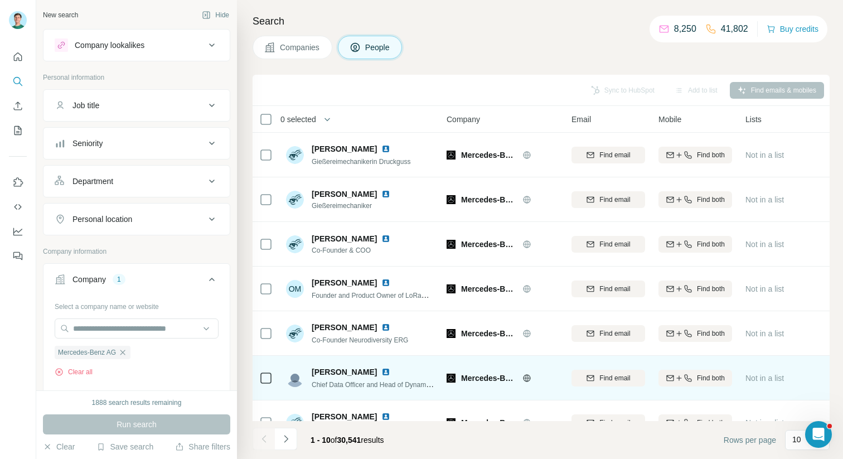
click at [390, 370] on img at bounding box center [385, 371] width 9 height 9
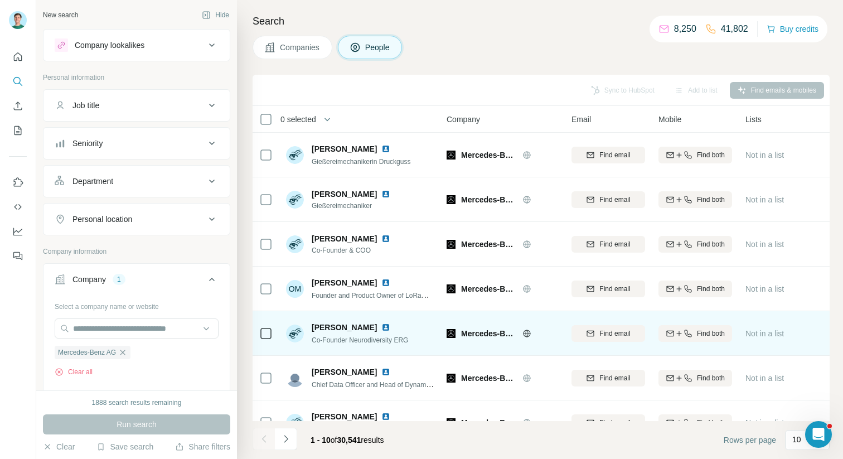
scroll to position [158, 0]
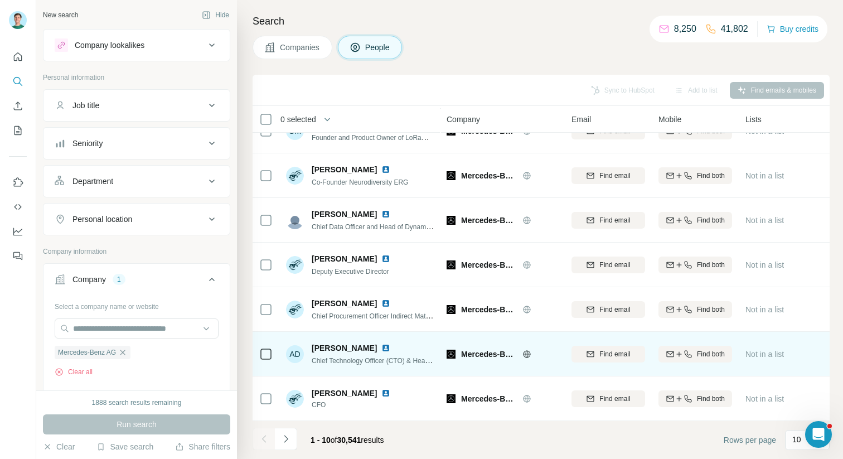
click at [390, 347] on img at bounding box center [385, 348] width 9 height 9
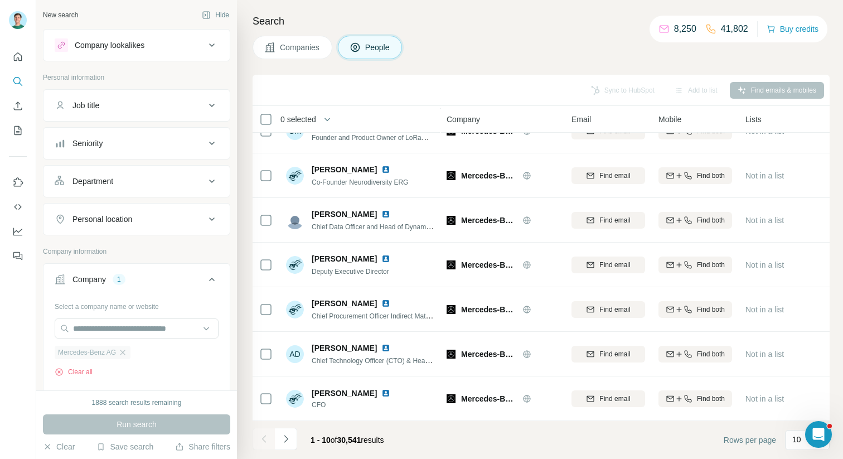
click at [130, 354] on div "Mercedes-Benz AG" at bounding box center [93, 352] width 76 height 13
click at [123, 335] on input "text" at bounding box center [137, 328] width 164 height 20
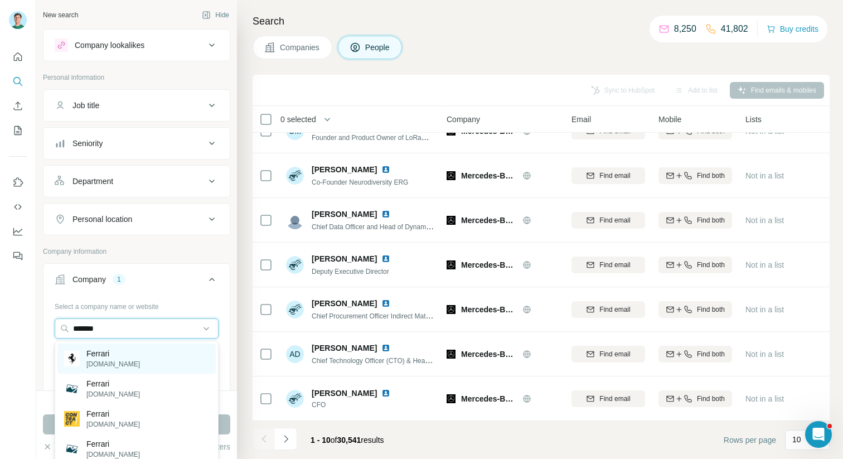
type input "*******"
click at [126, 354] on div "Ferrari [DOMAIN_NAME]" at bounding box center [136, 359] width 158 height 30
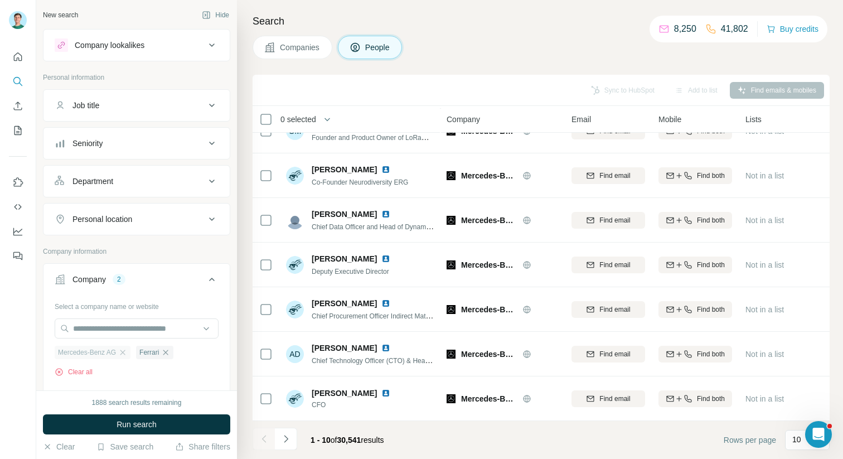
click at [127, 346] on div "Mercedes-Benz AG" at bounding box center [93, 352] width 76 height 13
click at [127, 350] on icon "button" at bounding box center [122, 352] width 9 height 9
click at [139, 428] on span "Run search" at bounding box center [137, 424] width 40 height 11
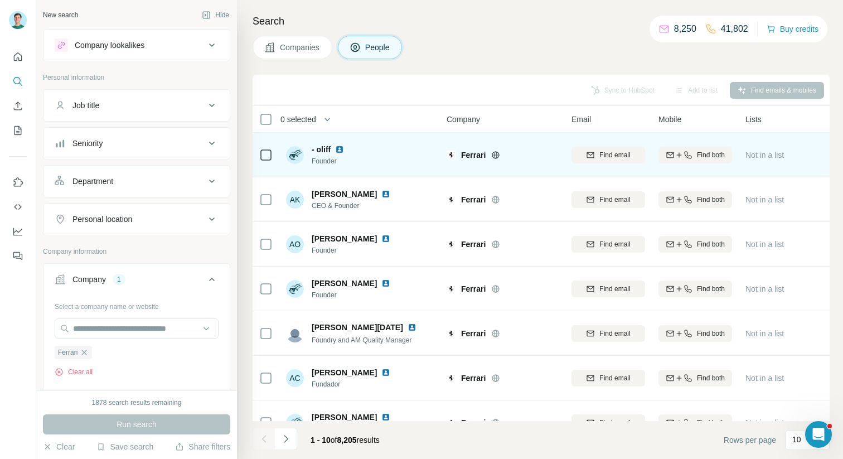
click at [343, 151] on img at bounding box center [339, 149] width 9 height 9
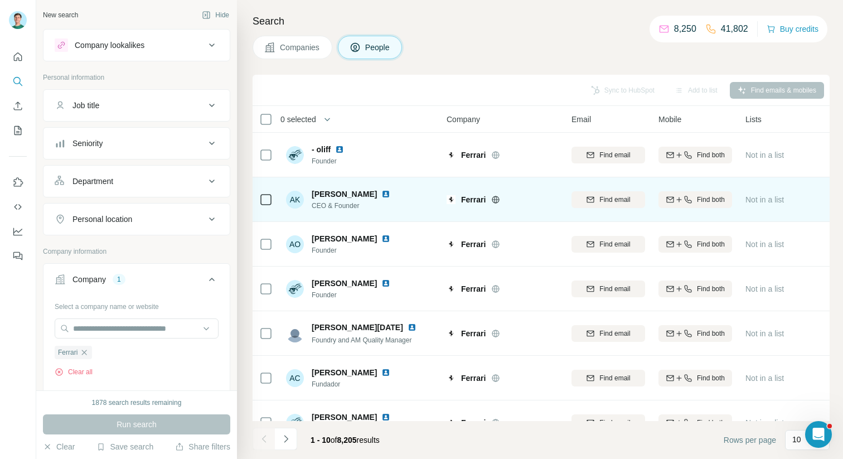
click at [384, 190] on img at bounding box center [385, 194] width 9 height 9
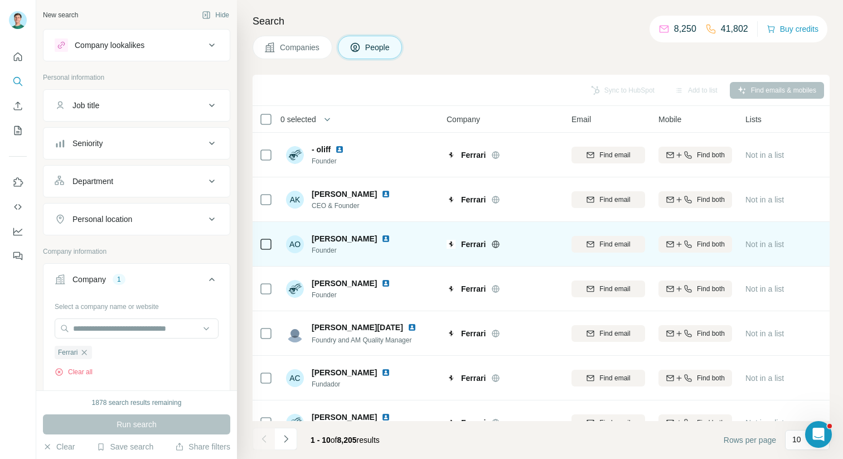
click at [381, 240] on img at bounding box center [385, 238] width 9 height 9
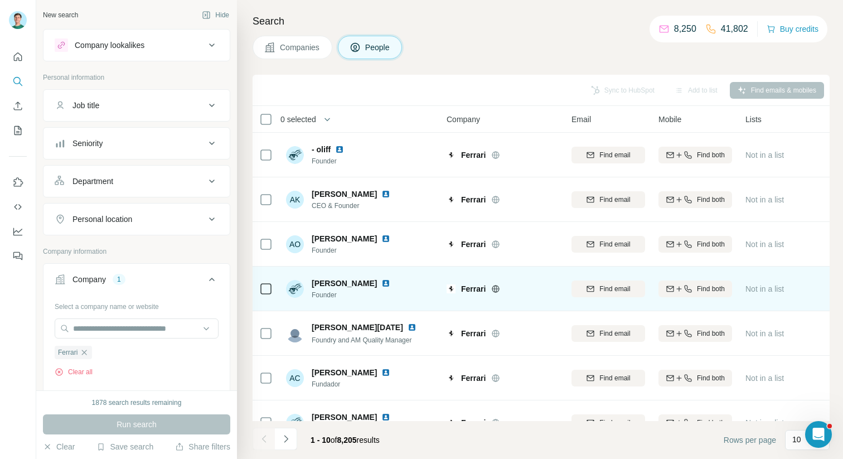
click at [381, 279] on img at bounding box center [385, 283] width 9 height 9
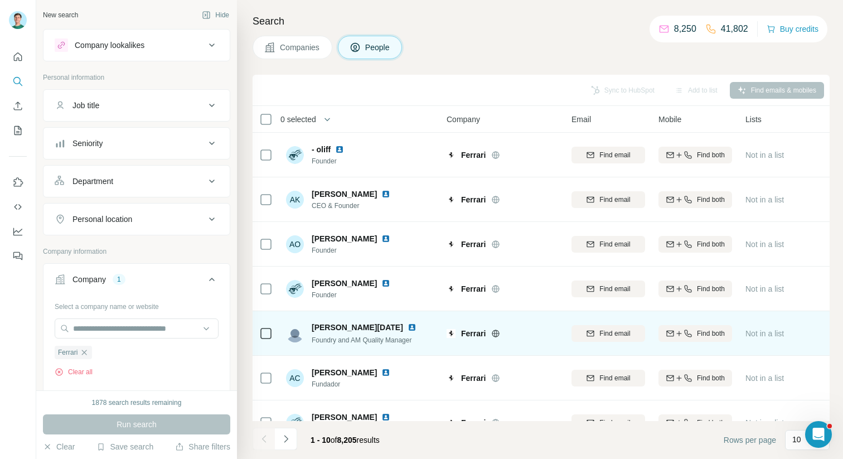
click at [408, 325] on img at bounding box center [412, 327] width 9 height 9
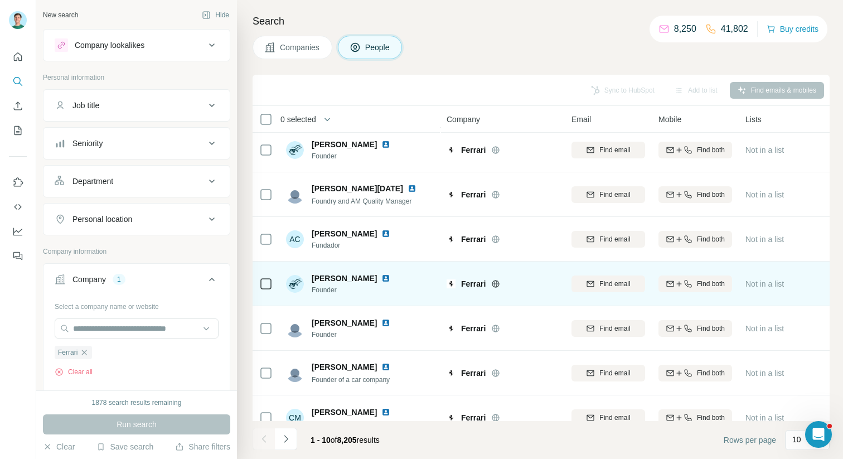
scroll to position [154, 0]
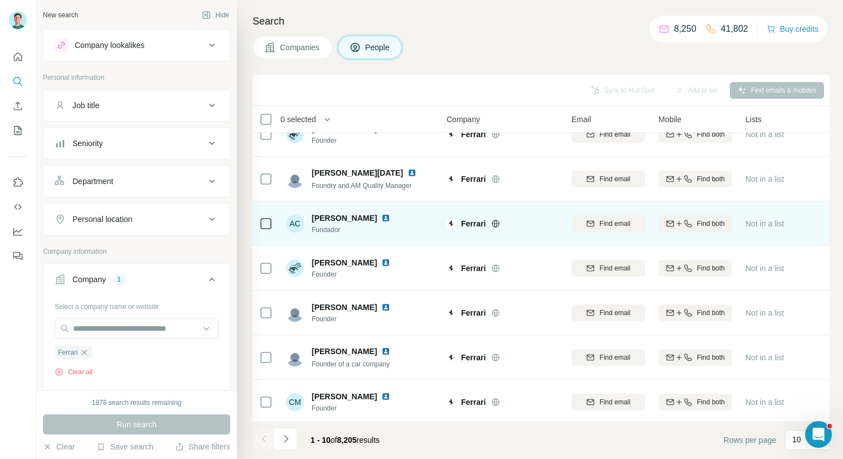
click at [390, 218] on img at bounding box center [385, 218] width 9 height 9
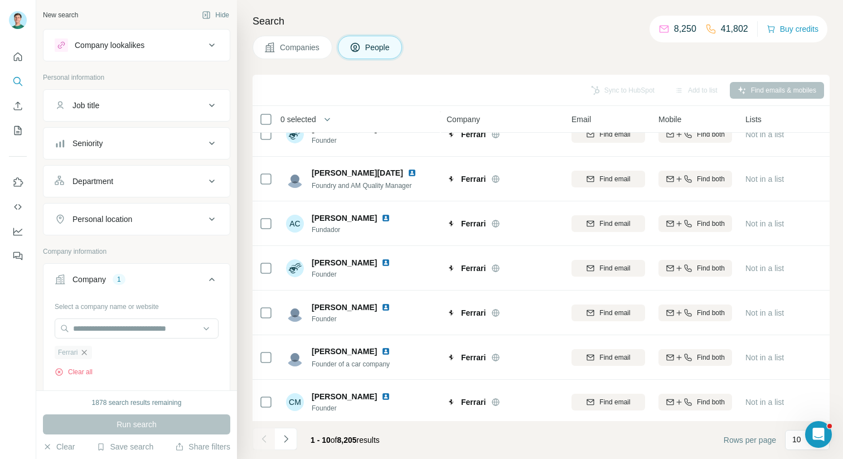
click at [87, 349] on icon "button" at bounding box center [84, 352] width 9 height 9
click at [95, 325] on input "text" at bounding box center [137, 328] width 164 height 20
type input "*"
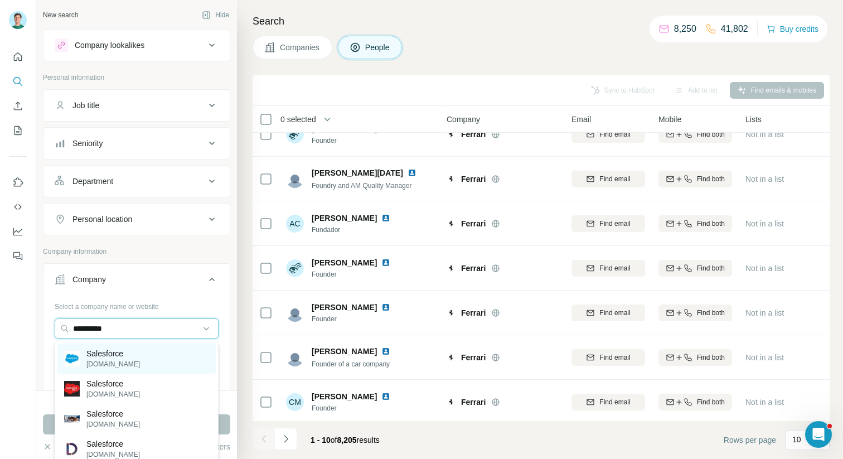
type input "**********"
click at [115, 356] on p "Salesforce" at bounding box center [113, 353] width 54 height 11
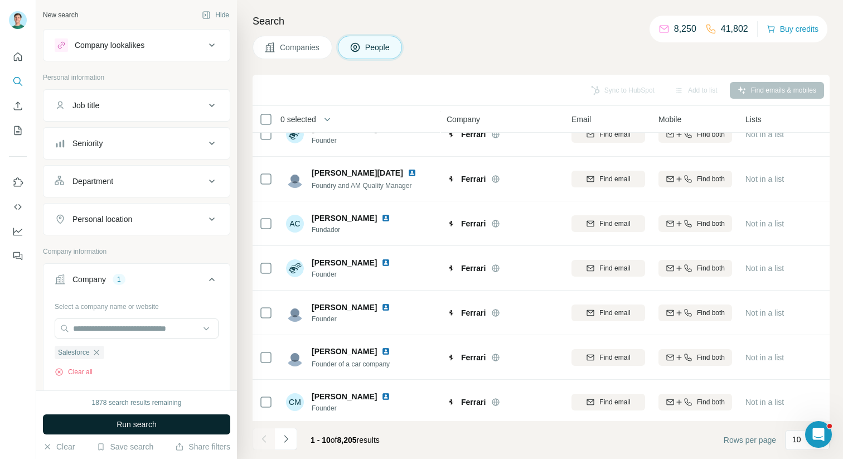
click at [104, 421] on button "Run search" at bounding box center [136, 424] width 187 height 20
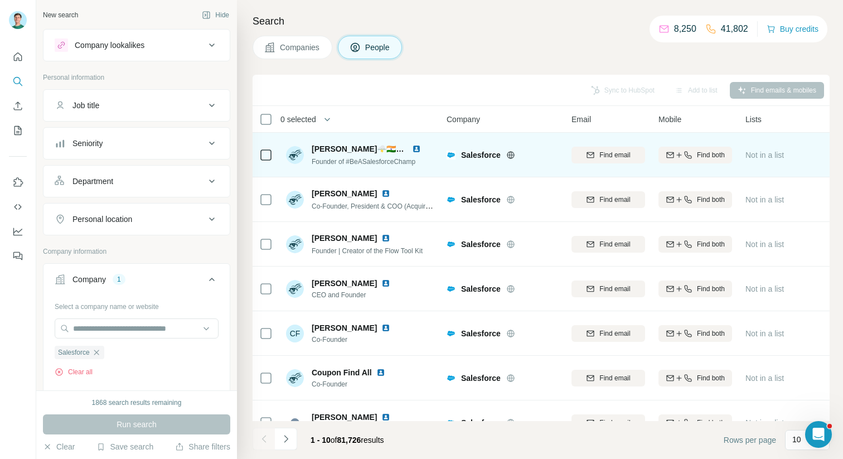
click at [416, 148] on img at bounding box center [416, 148] width 9 height 9
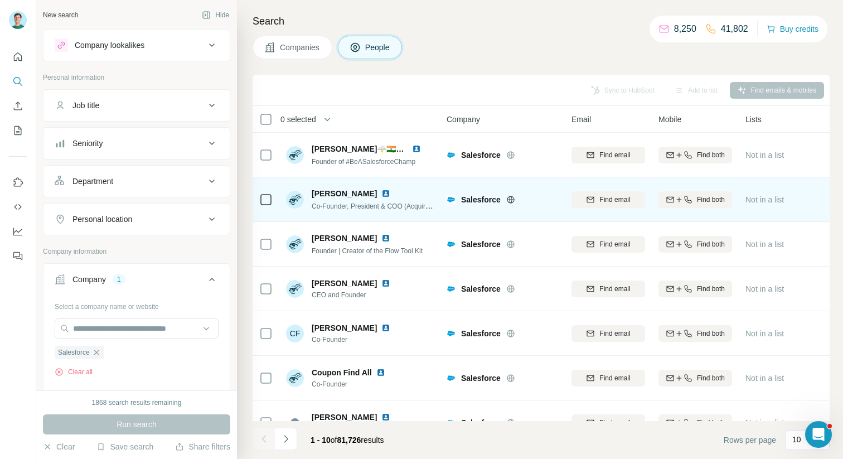
click at [381, 191] on img at bounding box center [385, 193] width 9 height 9
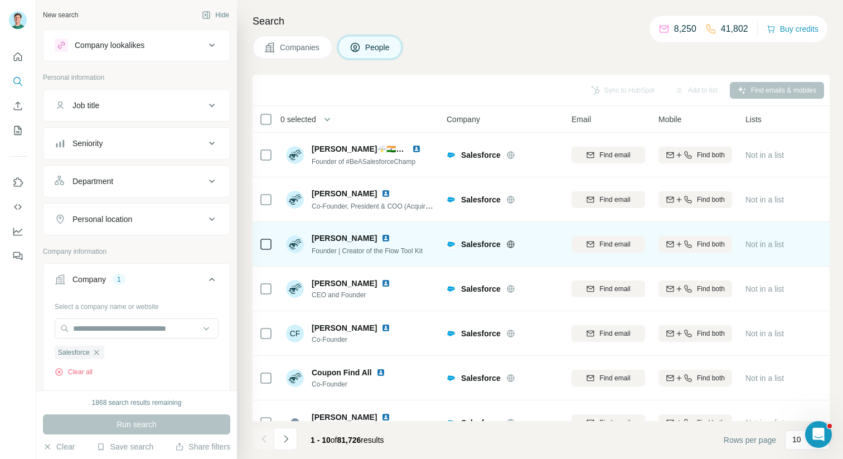
click at [381, 235] on img at bounding box center [385, 238] width 9 height 9
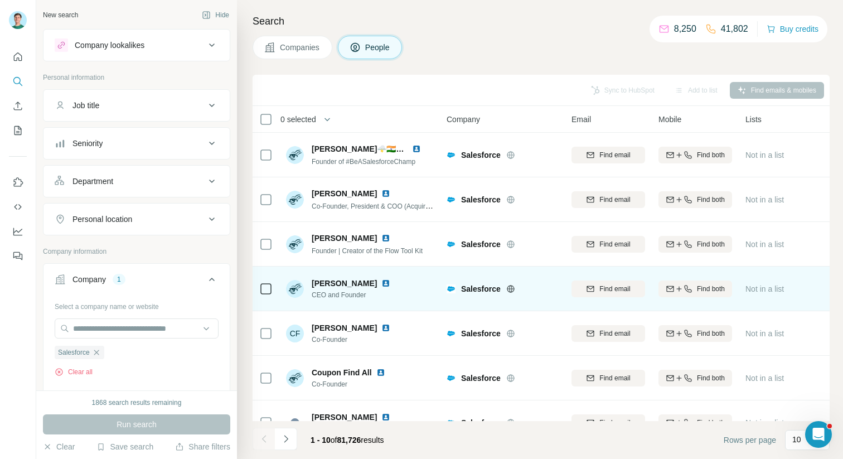
click at [381, 285] on img at bounding box center [385, 283] width 9 height 9
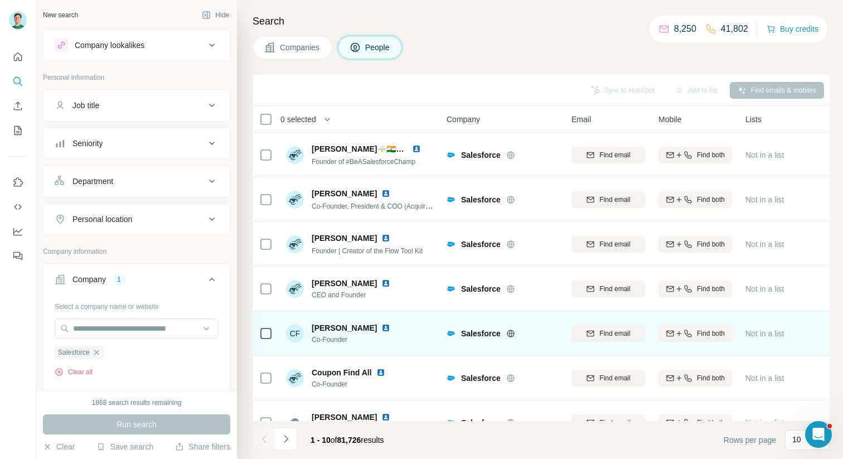
click at [381, 328] on img at bounding box center [385, 327] width 9 height 9
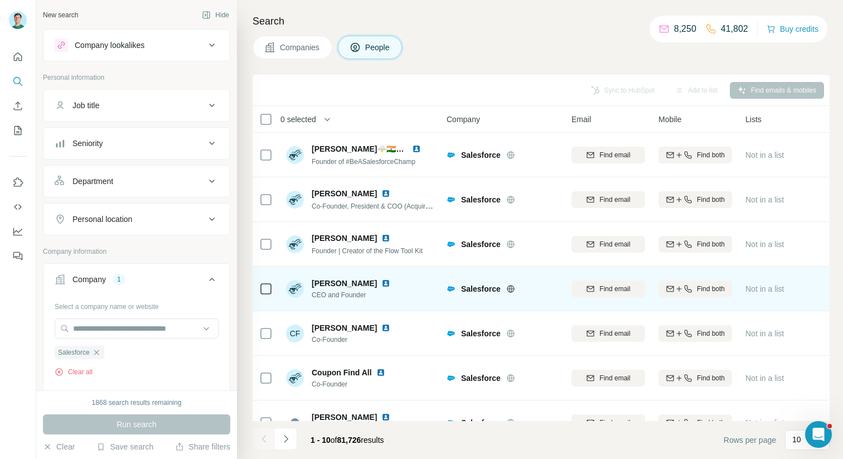
click at [390, 282] on div "[PERSON_NAME] CEO and Founder" at bounding box center [360, 288] width 148 height 31
click at [381, 282] on img at bounding box center [385, 283] width 9 height 9
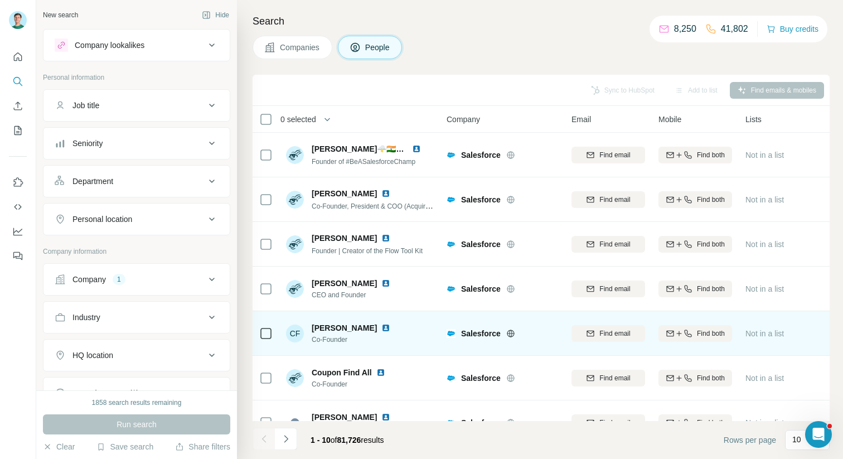
click at [381, 325] on img at bounding box center [385, 327] width 9 height 9
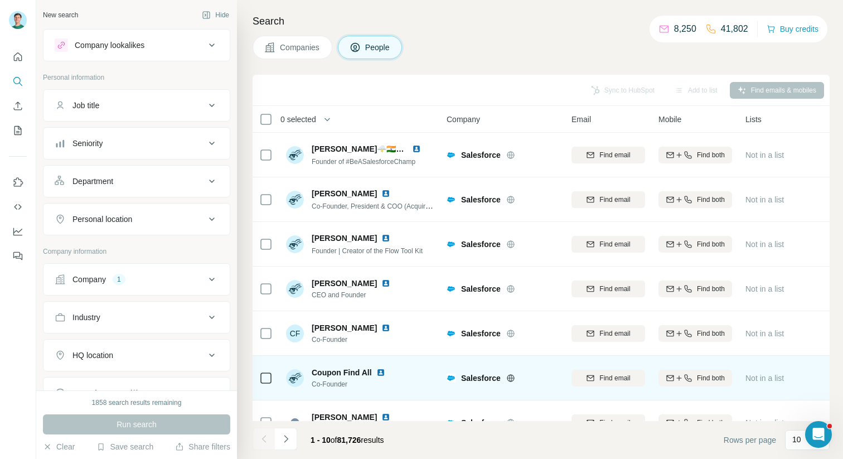
click at [382, 373] on img at bounding box center [380, 372] width 9 height 9
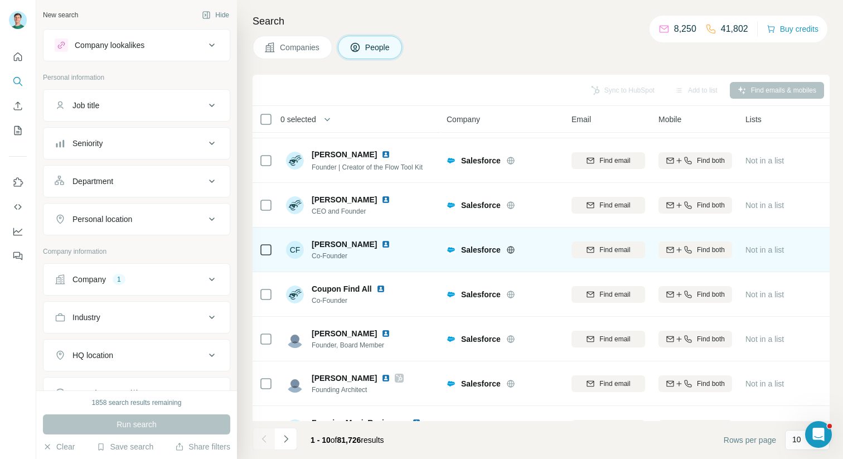
scroll to position [88, 0]
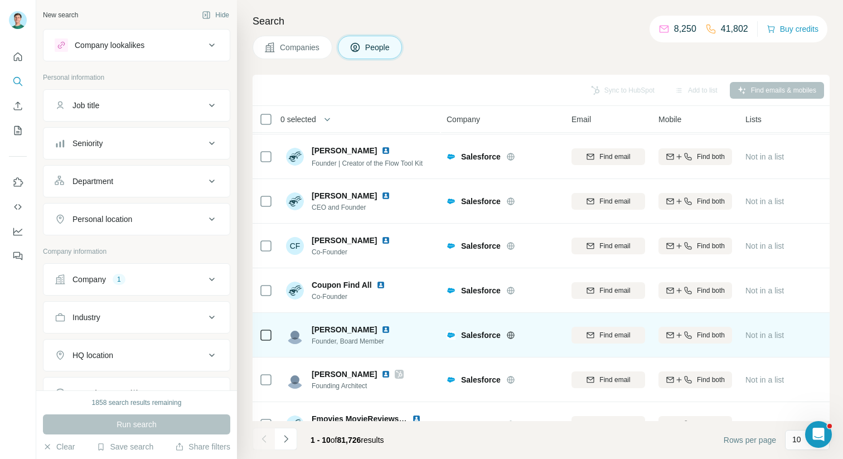
click at [381, 331] on img at bounding box center [385, 329] width 9 height 9
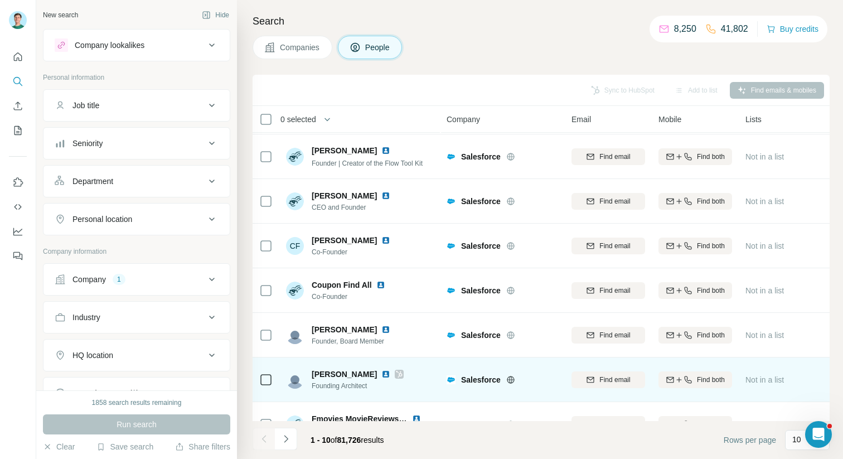
click at [388, 374] on img at bounding box center [385, 374] width 9 height 9
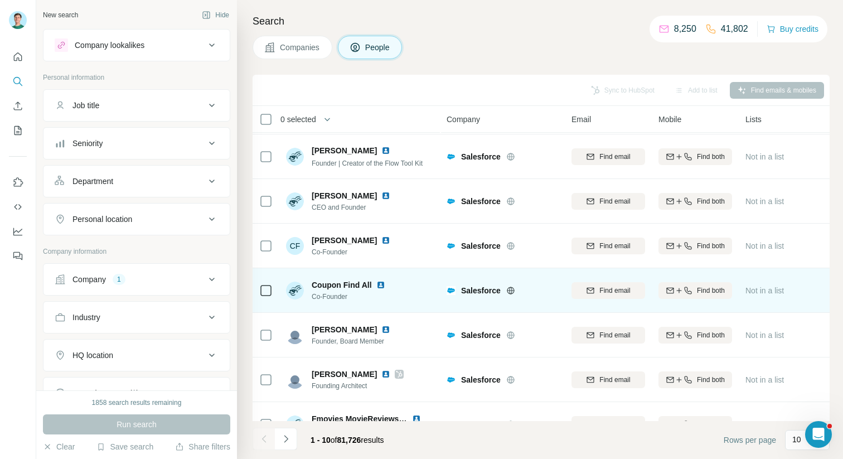
scroll to position [158, 0]
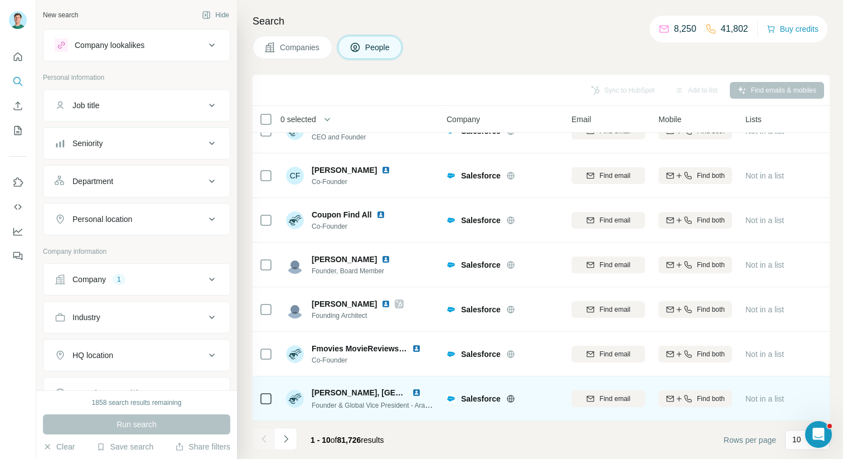
click at [419, 391] on img at bounding box center [416, 392] width 9 height 9
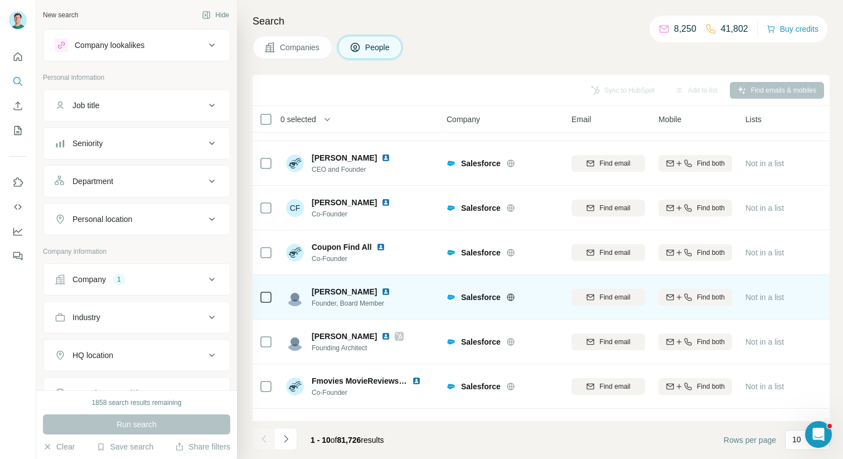
scroll to position [124, 0]
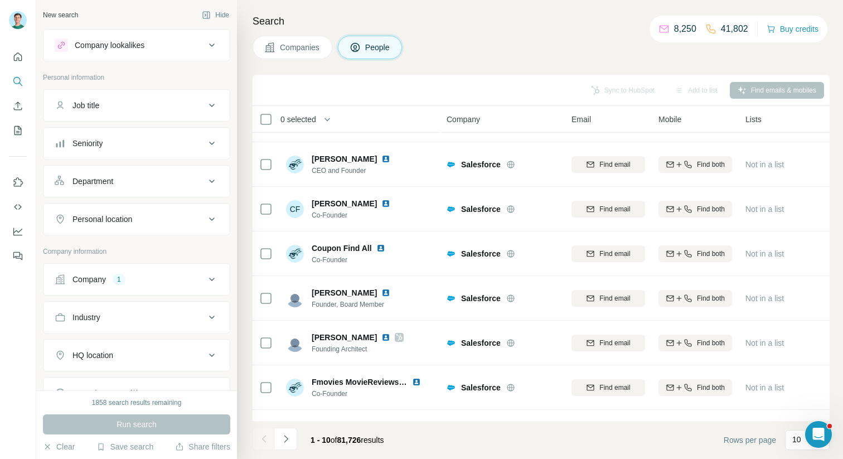
click at [172, 264] on div "Company 1" at bounding box center [136, 279] width 187 height 32
click at [167, 276] on div "Company 1" at bounding box center [130, 279] width 151 height 11
click at [95, 351] on icon "button" at bounding box center [96, 352] width 9 height 9
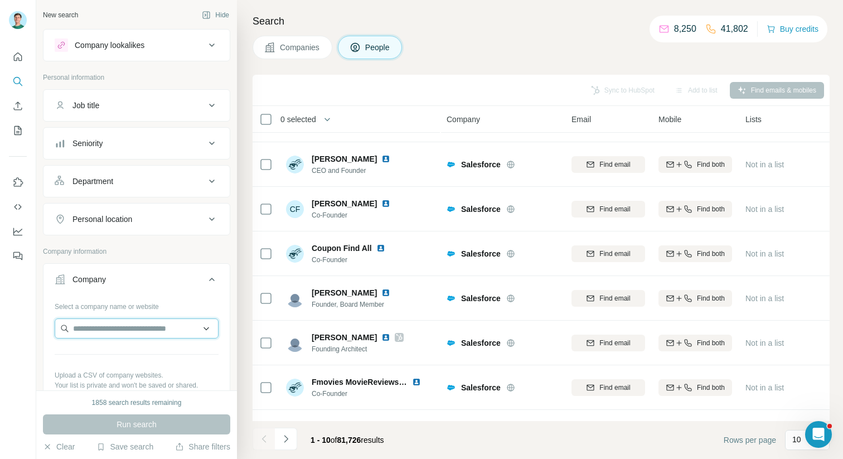
click at [94, 333] on input "text" at bounding box center [137, 328] width 164 height 20
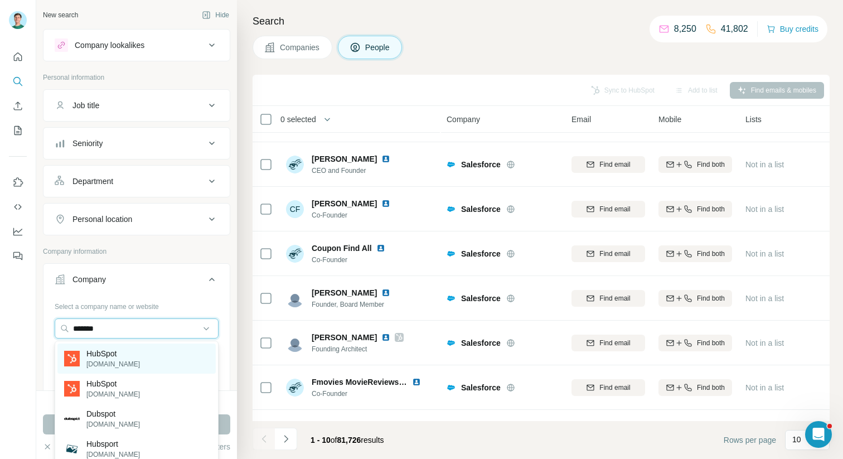
type input "*******"
click at [93, 354] on p "HubSpot" at bounding box center [113, 353] width 54 height 11
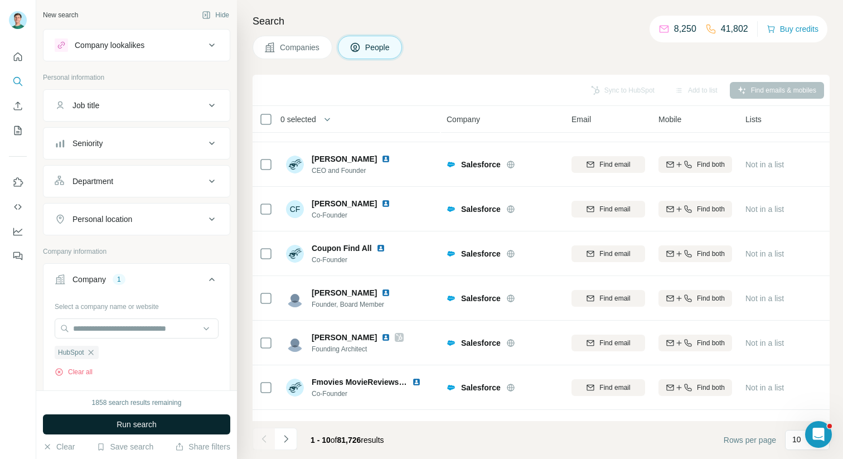
click at [139, 422] on span "Run search" at bounding box center [137, 424] width 40 height 11
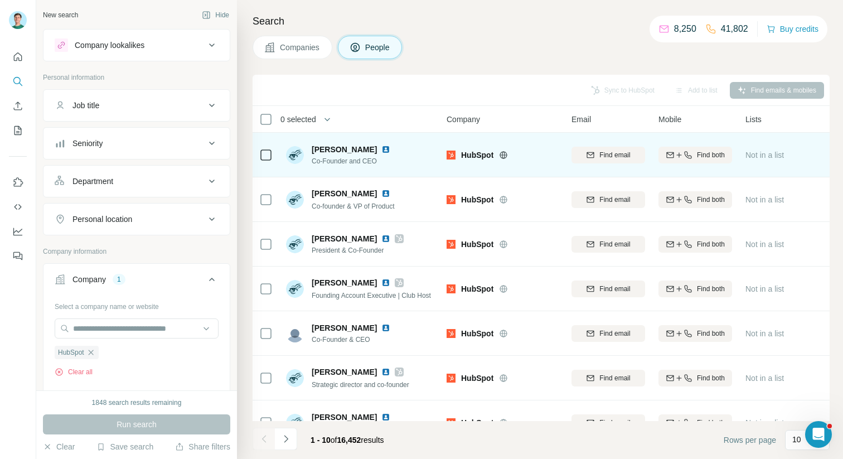
click at [388, 147] on img at bounding box center [385, 149] width 9 height 9
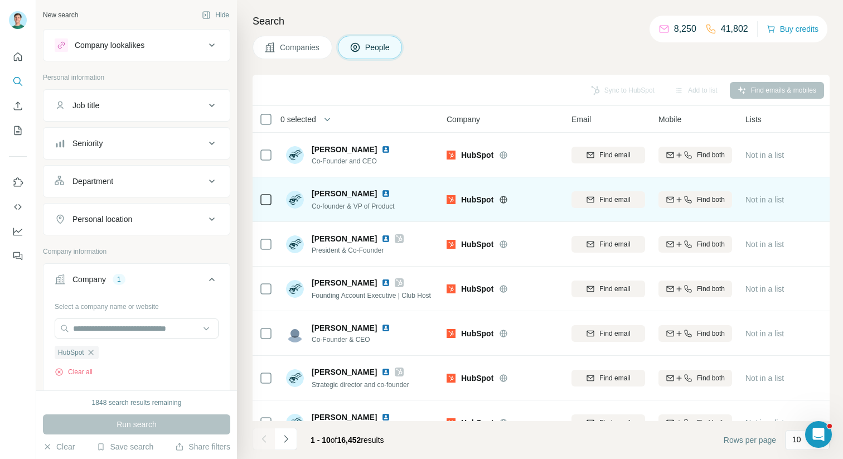
click at [381, 193] on img at bounding box center [385, 193] width 9 height 9
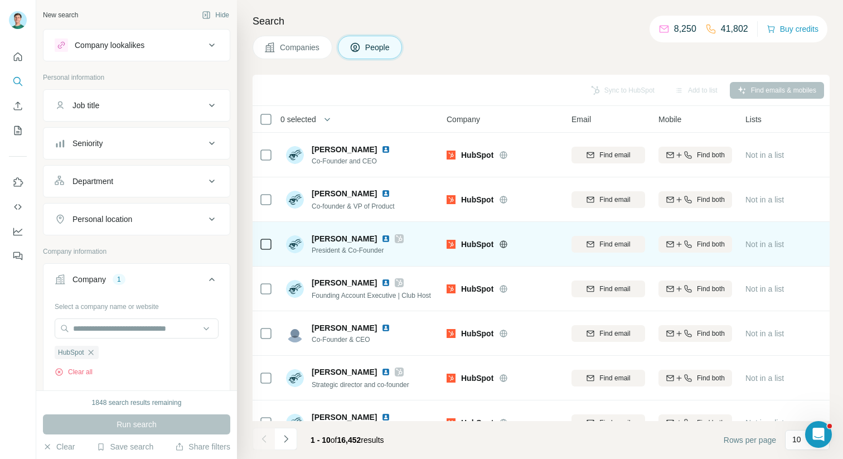
click at [381, 238] on img at bounding box center [385, 238] width 9 height 9
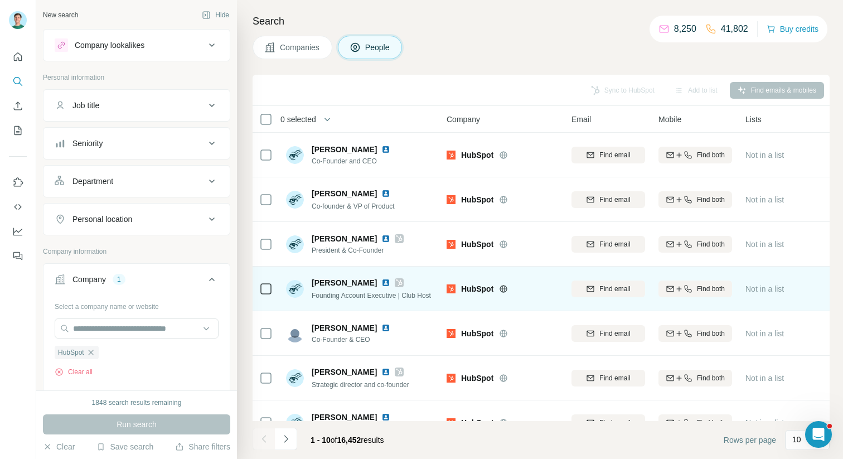
click at [381, 284] on img at bounding box center [385, 282] width 9 height 9
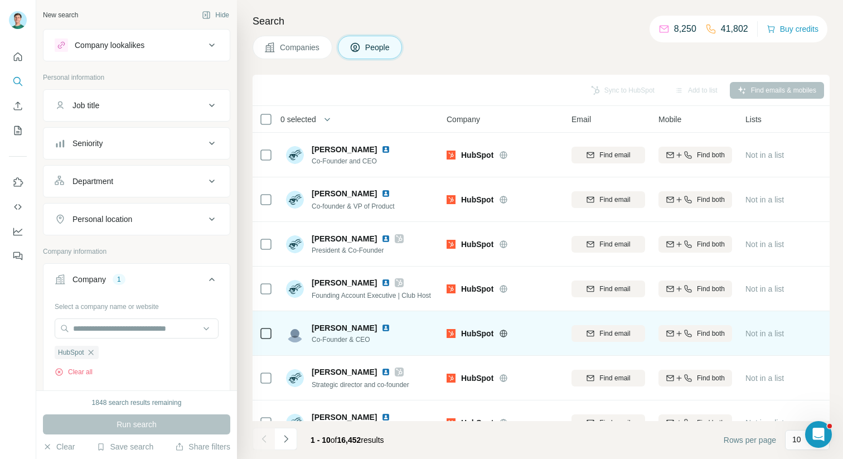
click at [390, 329] on img at bounding box center [385, 327] width 9 height 9
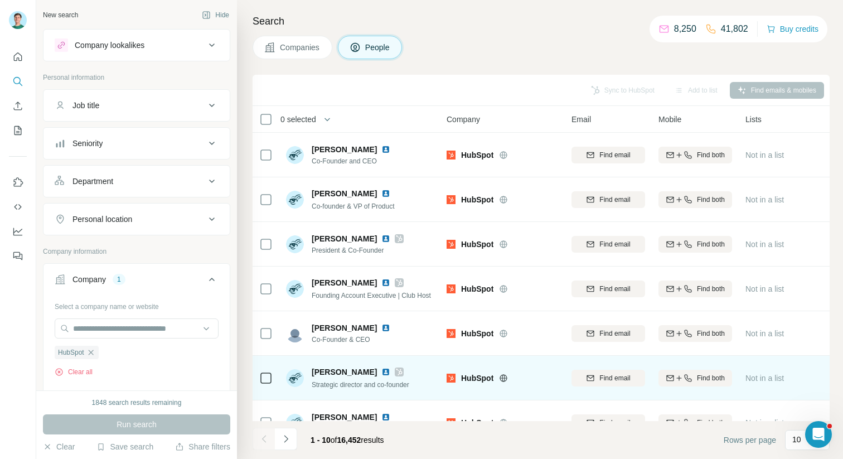
click at [384, 374] on img at bounding box center [385, 371] width 9 height 9
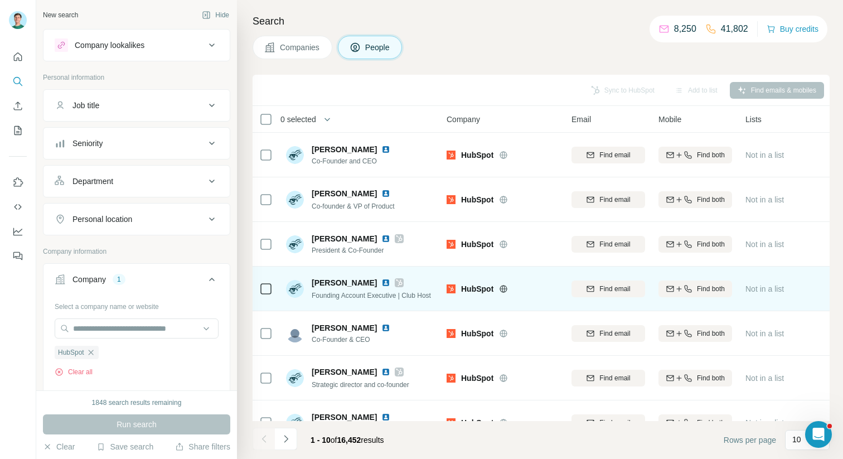
click at [381, 280] on img at bounding box center [385, 282] width 9 height 9
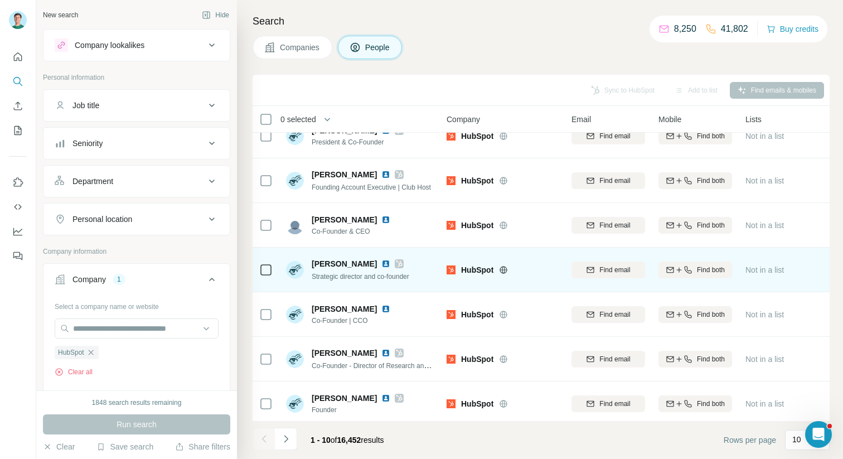
scroll to position [114, 0]
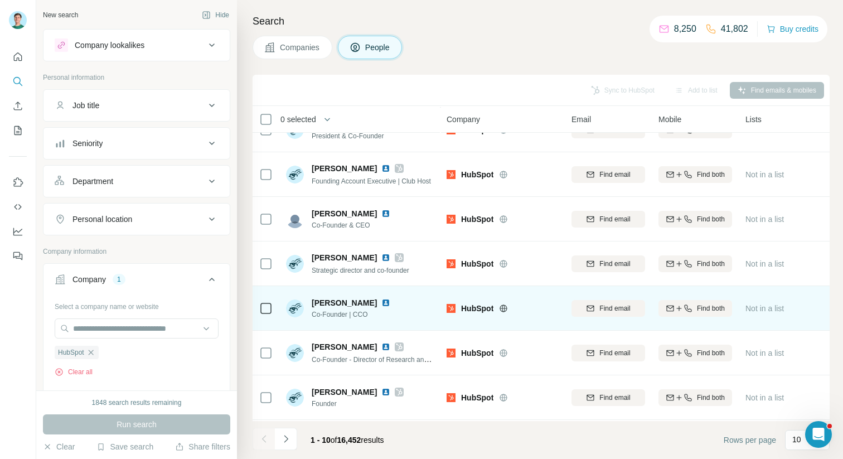
click at [381, 299] on img at bounding box center [385, 302] width 9 height 9
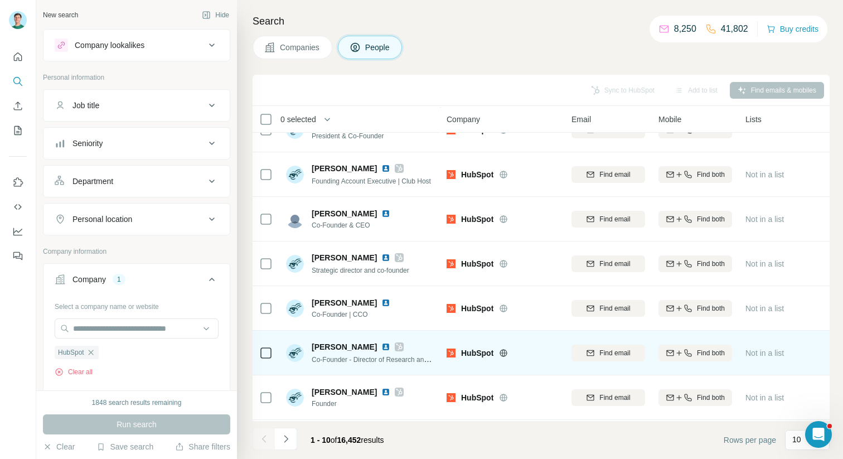
click at [381, 349] on img at bounding box center [385, 346] width 9 height 9
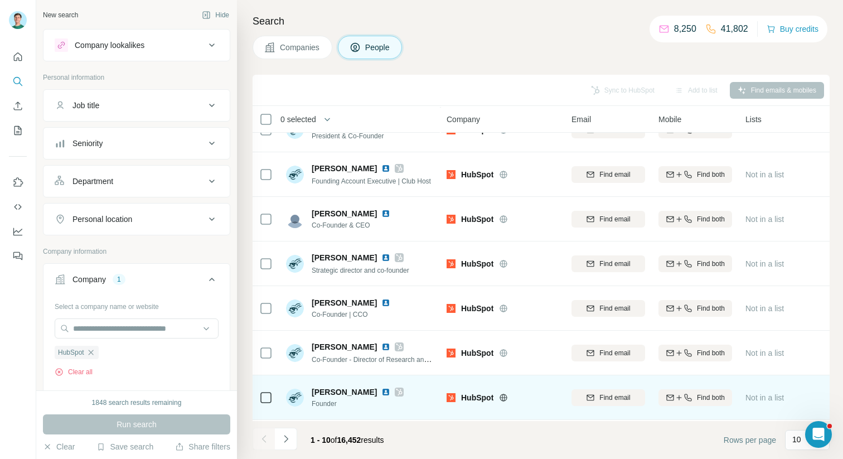
click at [381, 391] on img at bounding box center [385, 392] width 9 height 9
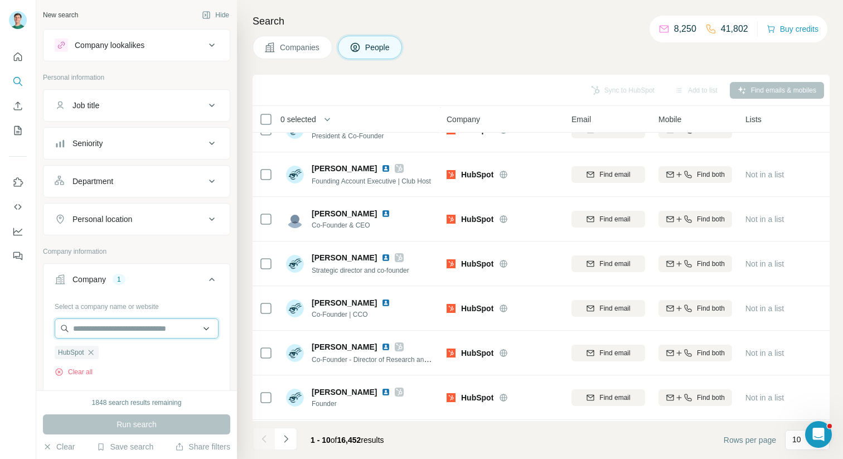
click at [105, 331] on input "text" at bounding box center [137, 328] width 164 height 20
click at [121, 394] on div "1848 search results remaining Run search Clear Save search Share filters" at bounding box center [136, 424] width 201 height 69
click at [95, 354] on icon "button" at bounding box center [90, 352] width 9 height 9
click at [95, 327] on input "text" at bounding box center [137, 328] width 164 height 20
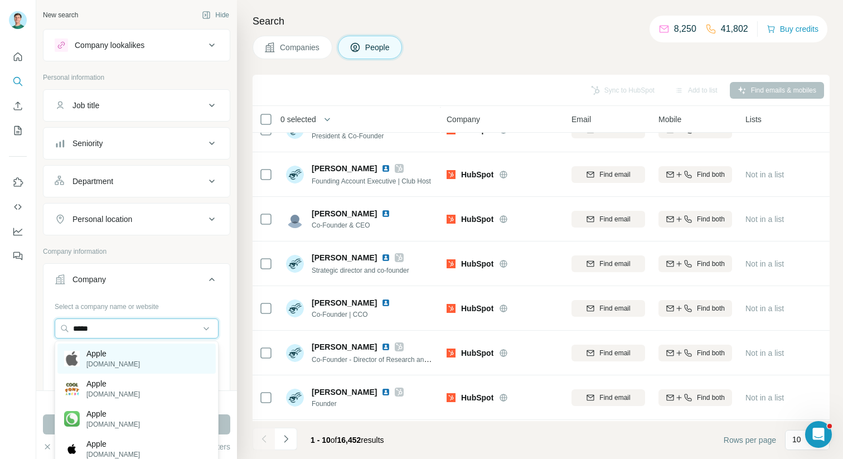
type input "*****"
click at [90, 350] on p "Apple" at bounding box center [113, 353] width 54 height 11
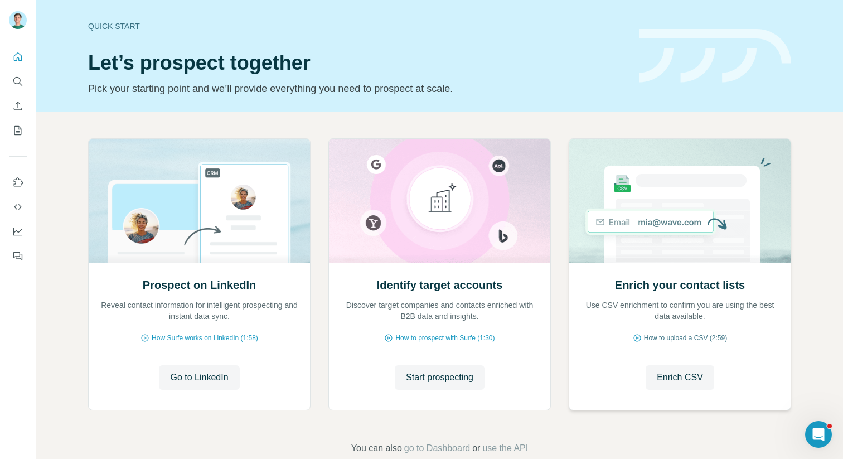
click at [649, 333] on span "How to upload a CSV (2:59)" at bounding box center [685, 338] width 83 height 10
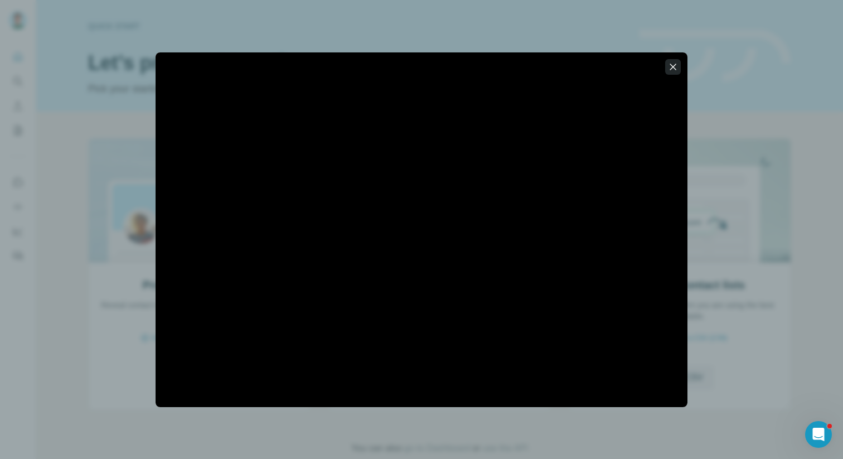
click at [669, 67] on icon "button" at bounding box center [672, 66] width 11 height 11
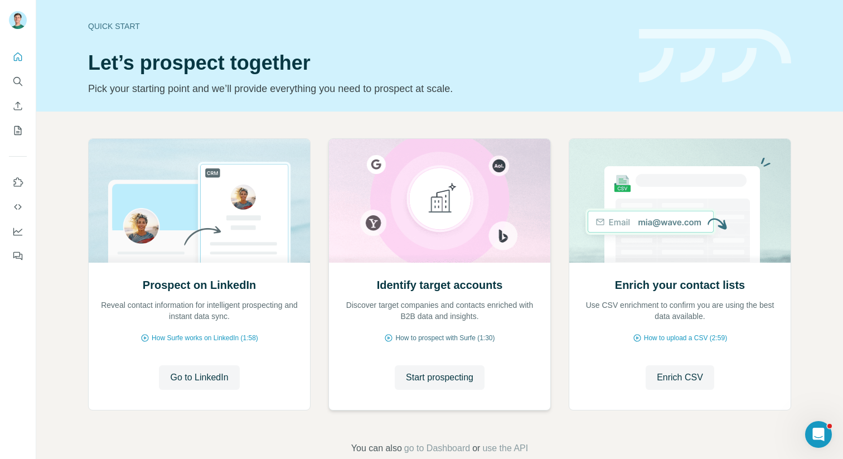
click at [447, 340] on span "How to prospect with Surfe (1:30)" at bounding box center [444, 338] width 99 height 10
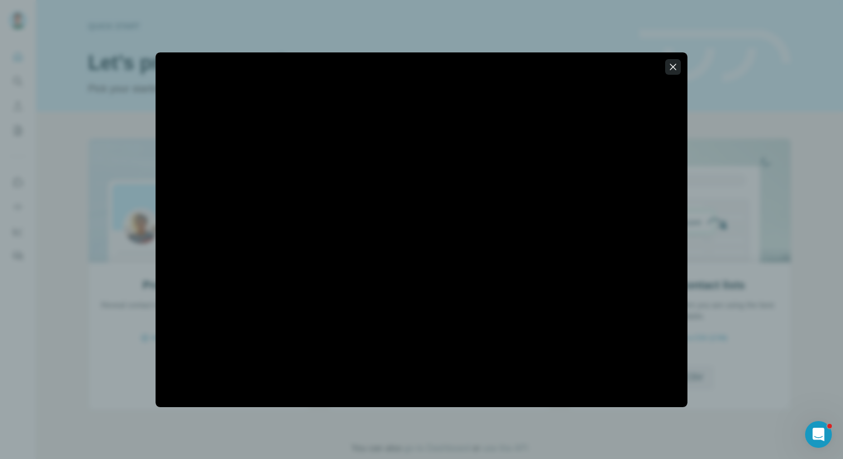
click at [671, 70] on icon "button" at bounding box center [672, 66] width 11 height 11
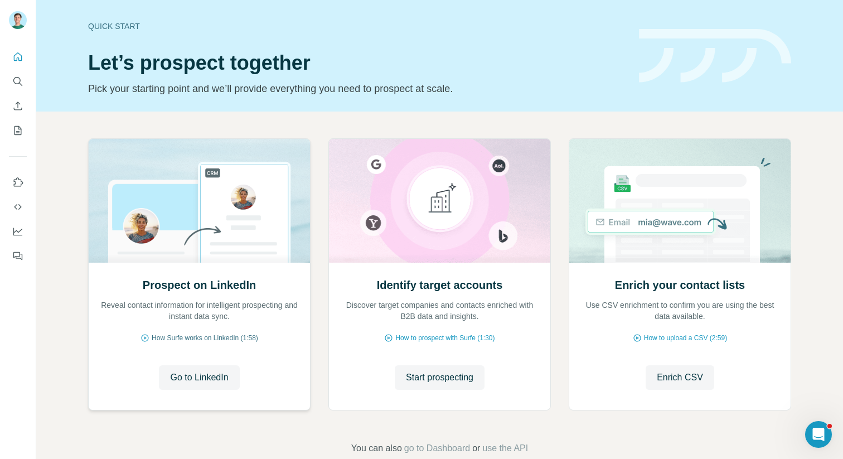
click at [188, 338] on span "How Surfe works on LinkedIn (1:58)" at bounding box center [205, 338] width 107 height 10
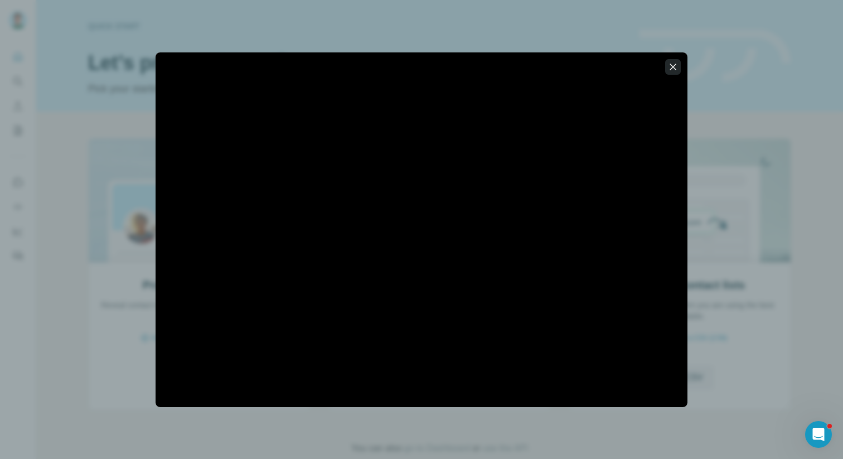
click at [674, 61] on icon "button" at bounding box center [672, 66] width 11 height 11
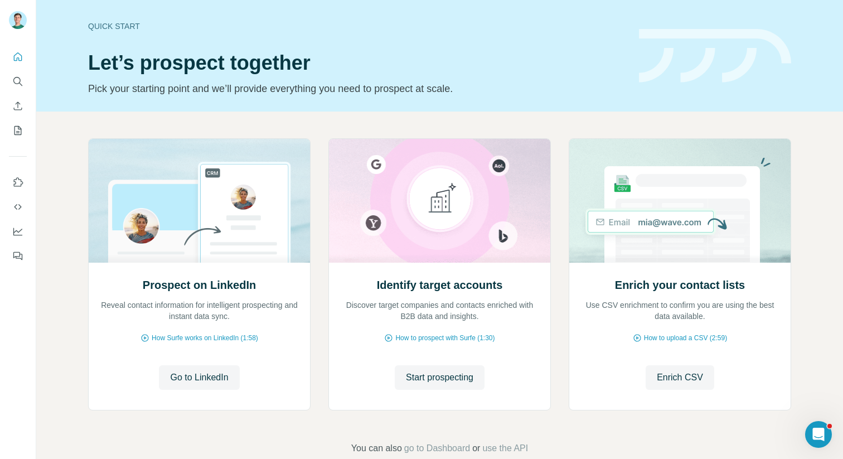
scroll to position [23, 0]
